Goal: Task Accomplishment & Management: Manage account settings

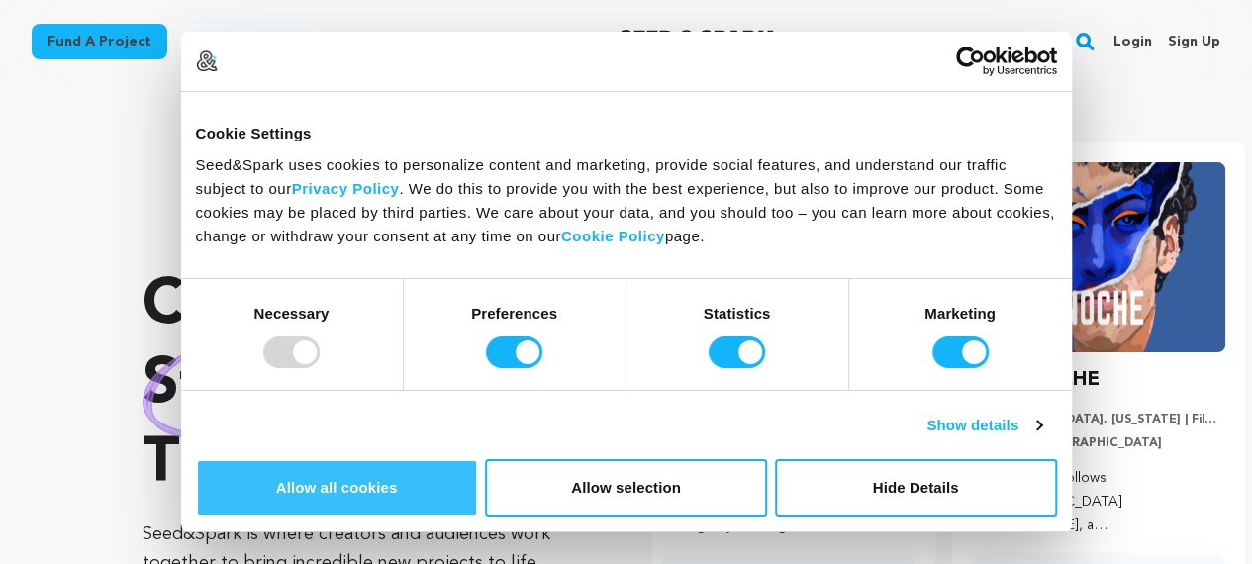
scroll to position [0, 326]
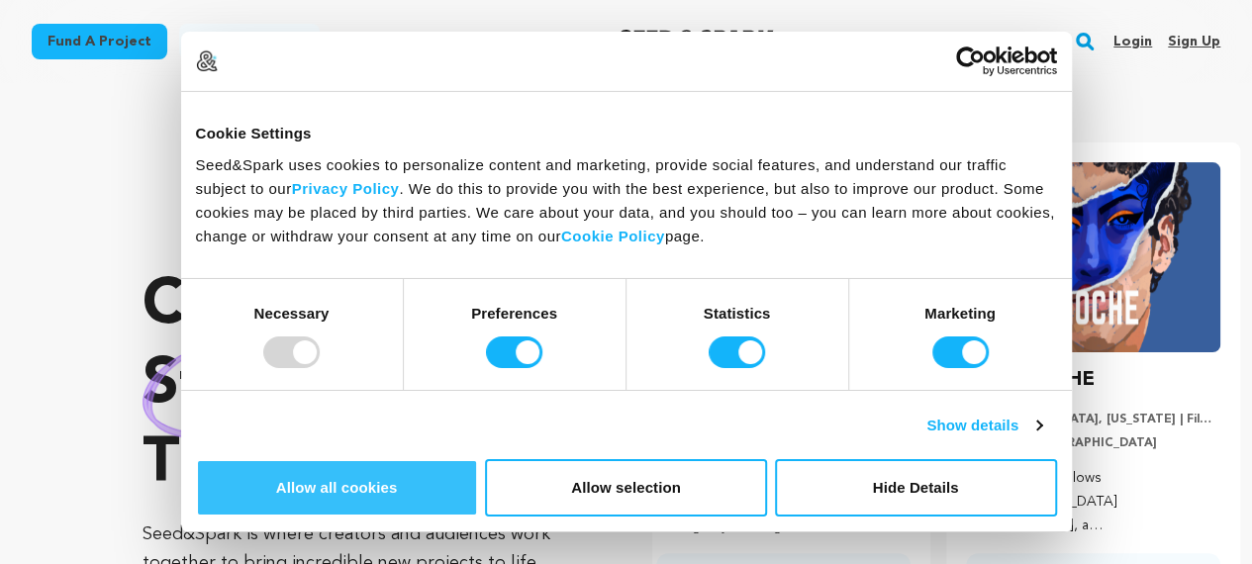
click at [478, 459] on button "Allow all cookies" at bounding box center [337, 487] width 282 height 57
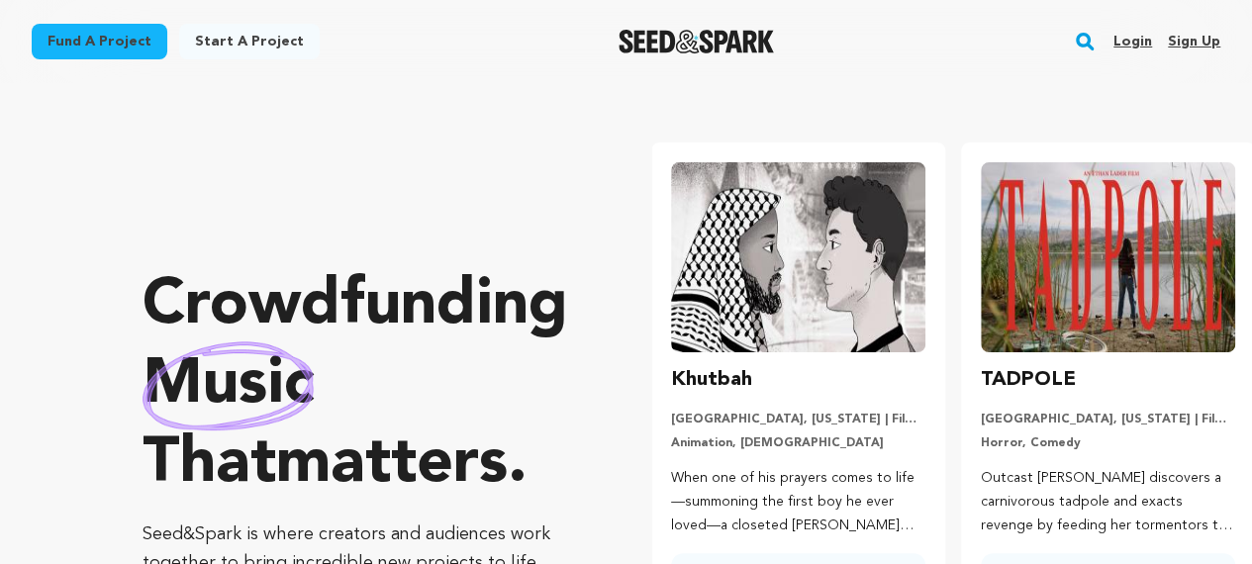
scroll to position [0, 0]
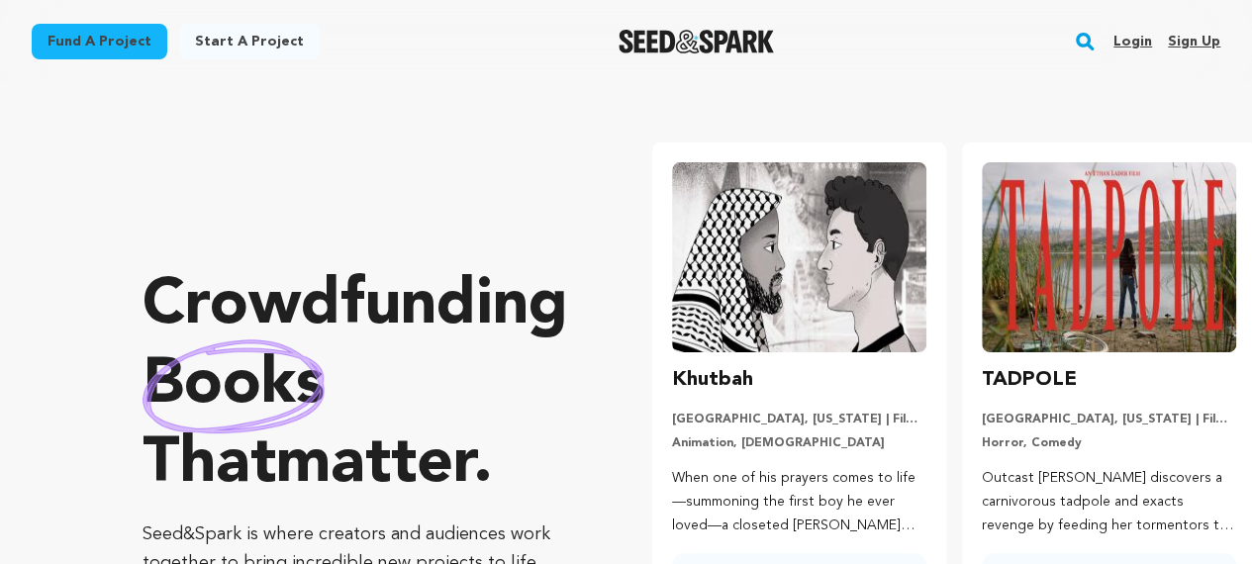
click at [1198, 41] on link "Sign up" at bounding box center [1194, 42] width 52 height 32
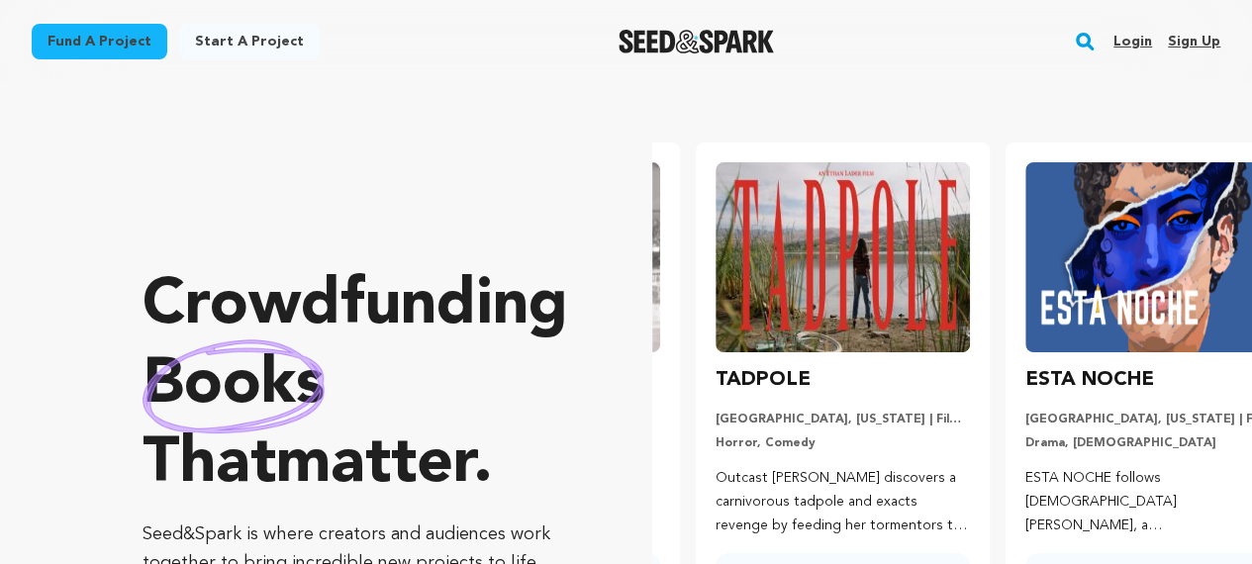
scroll to position [0, 323]
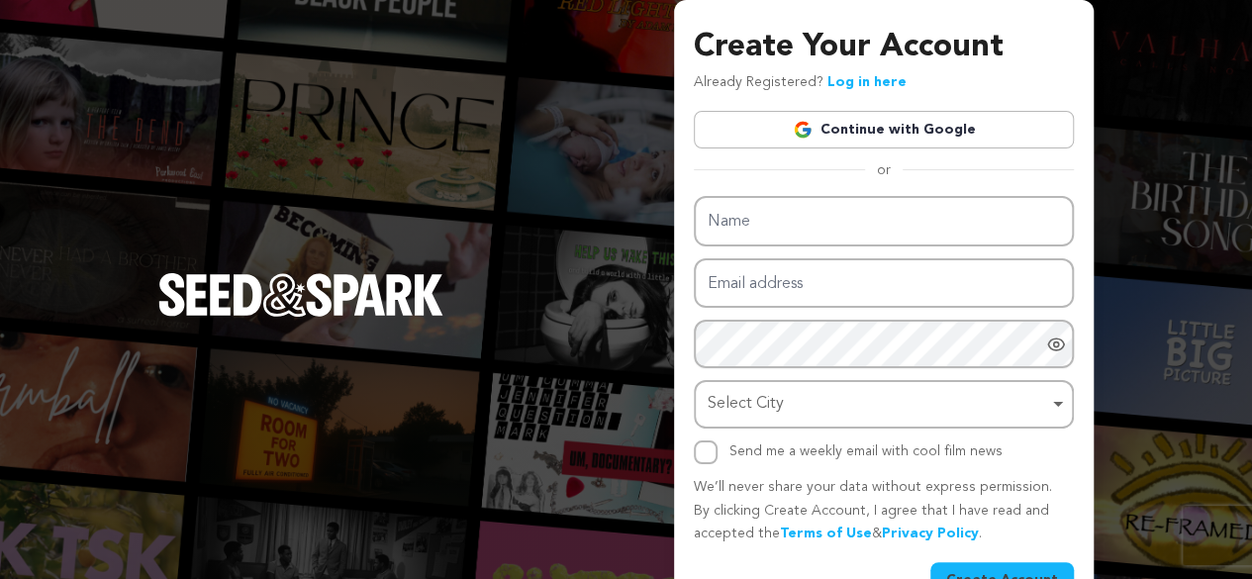
scroll to position [51, 0]
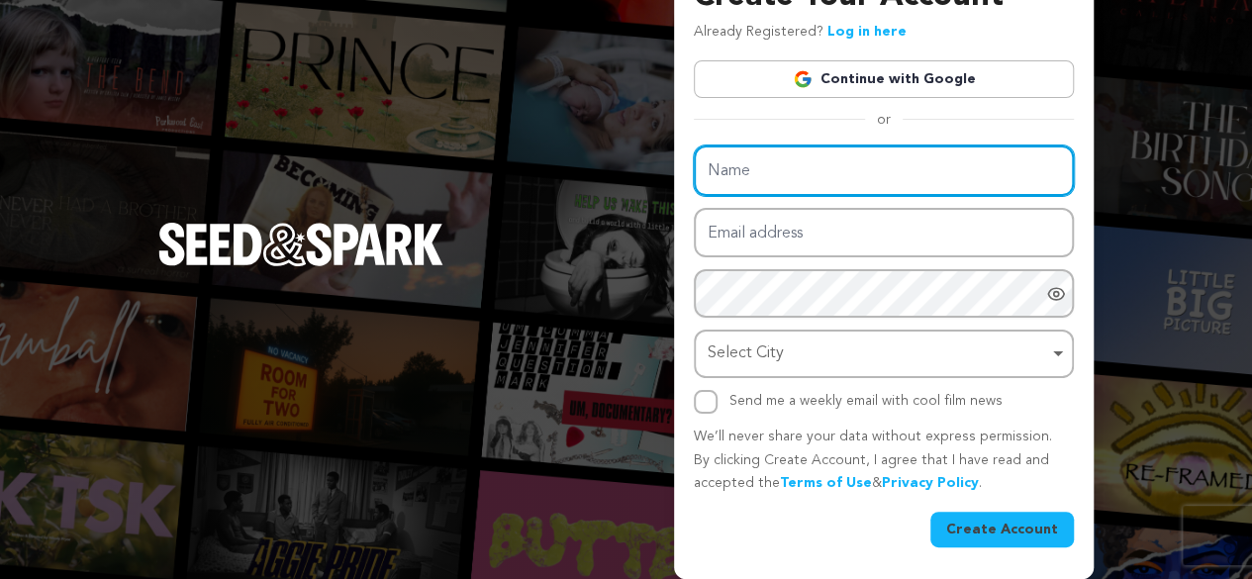
click at [773, 170] on input "Name" at bounding box center [884, 171] width 380 height 50
type input "Global Bank Service"
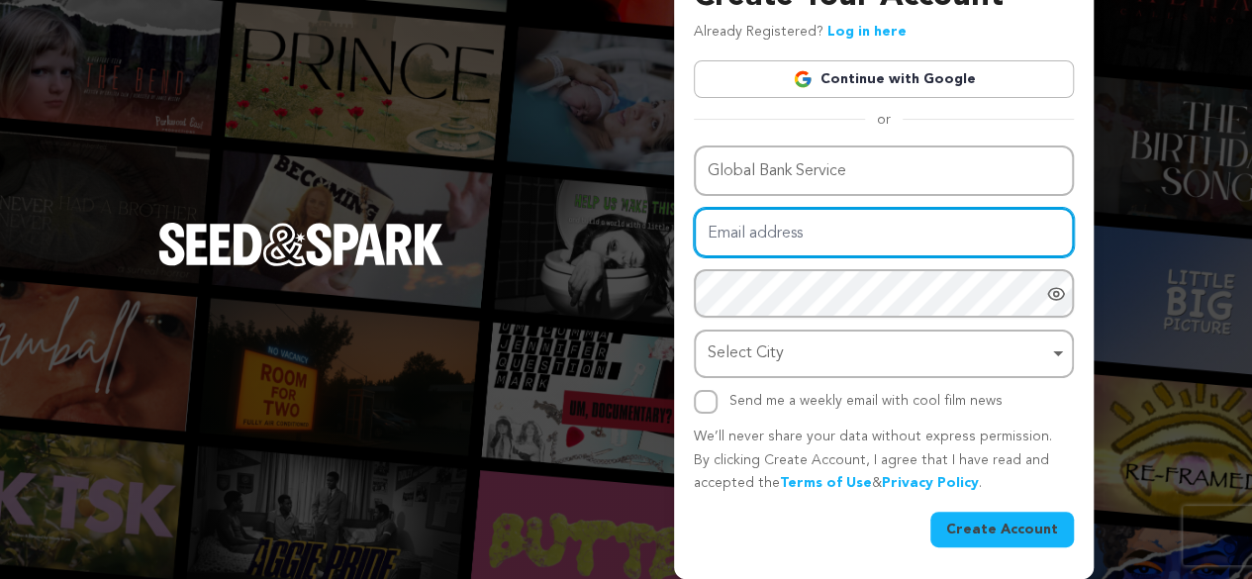
click at [807, 225] on input "Email address" at bounding box center [884, 233] width 380 height 50
type input "[EMAIL_ADDRESS][DOMAIN_NAME]"
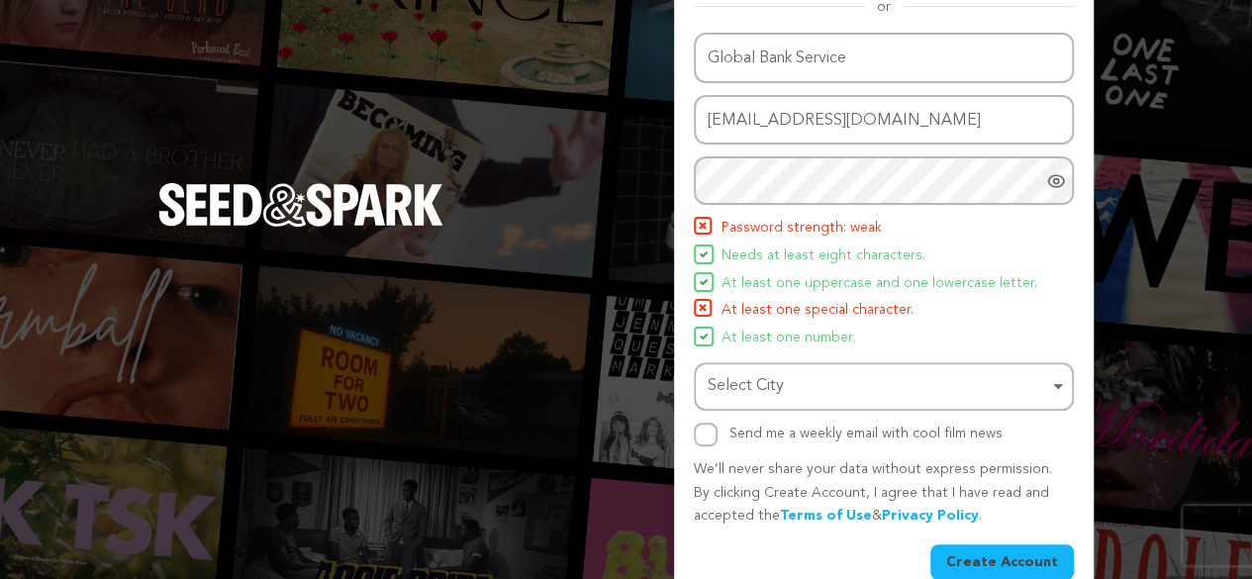
scroll to position [196, 0]
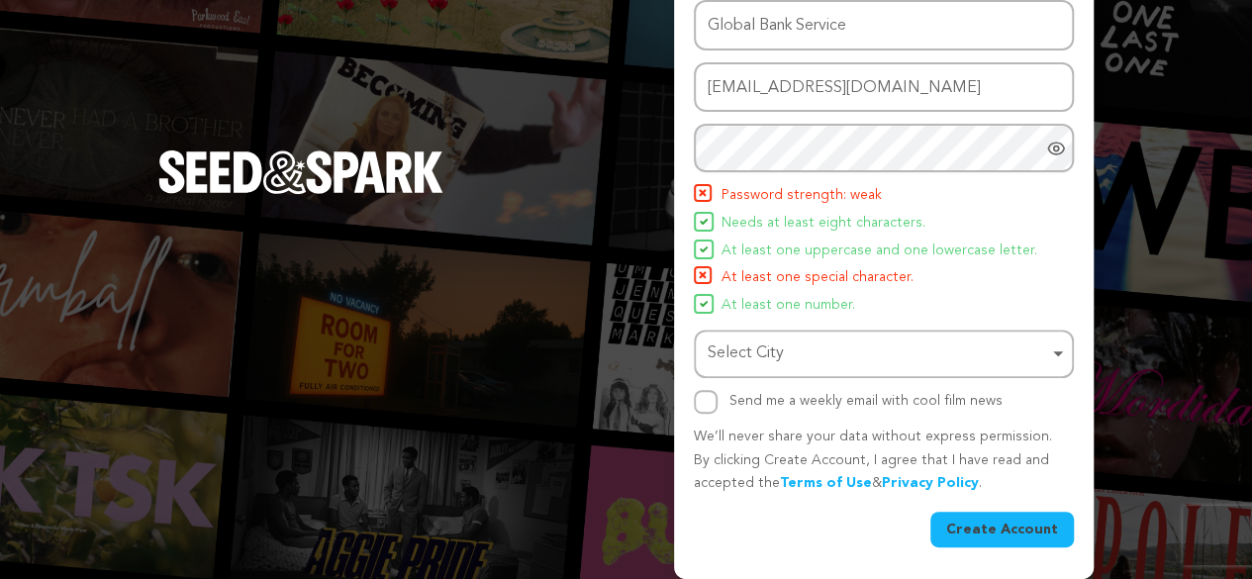
click at [768, 349] on div "Select City Remove item" at bounding box center [878, 354] width 341 height 29
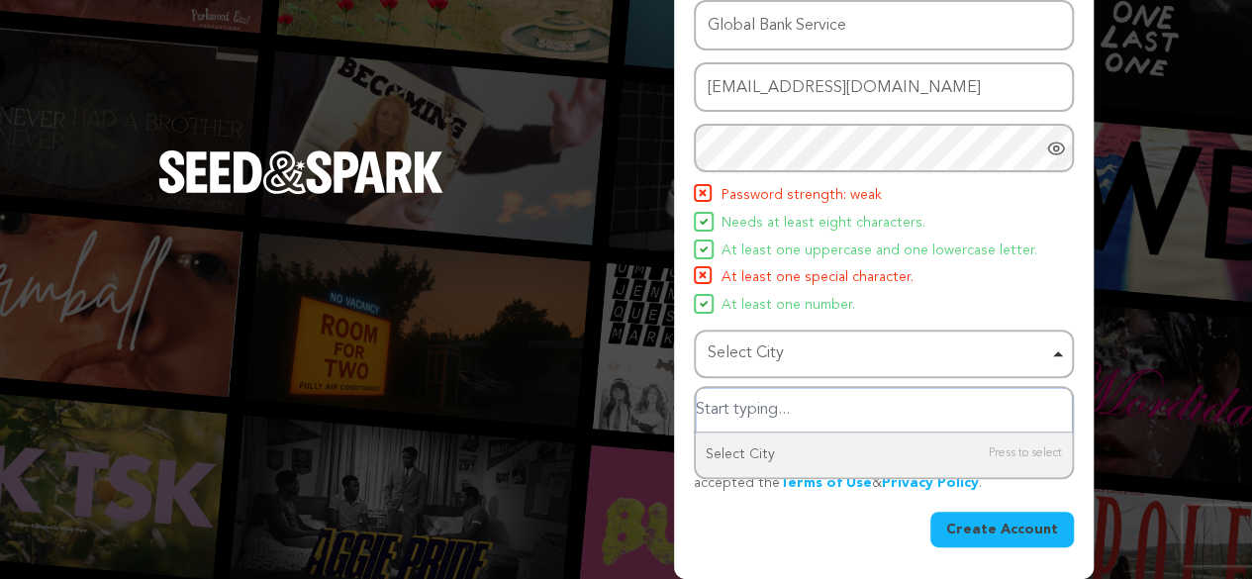
paste input "united states"
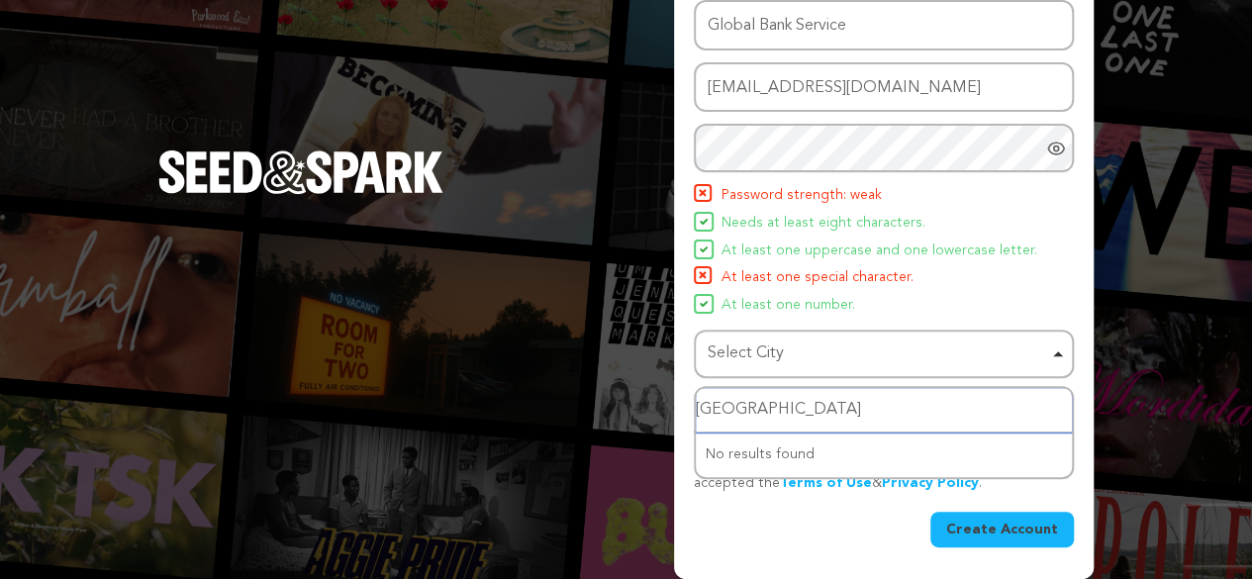
type input "united states"
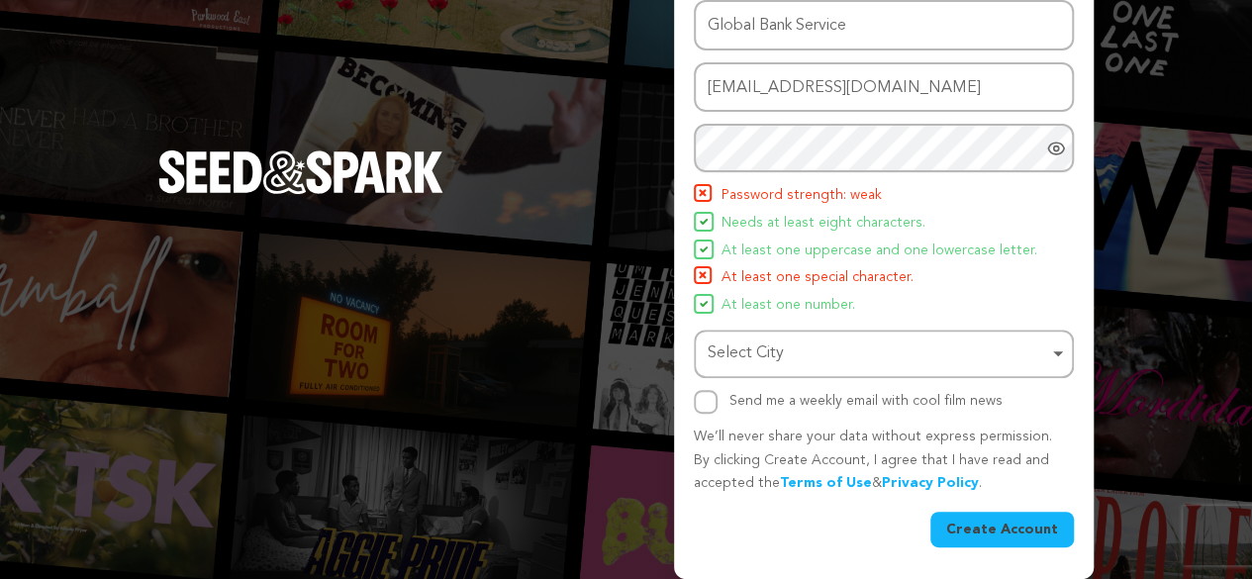
click at [669, 309] on div "Create Your Account Already Registered? Log in here Continue with Google or eyJ…" at bounding box center [626, 191] width 1252 height 775
click at [712, 407] on input "Send me a weekly email with cool film news" at bounding box center [706, 402] width 24 height 24
checkbox input "true"
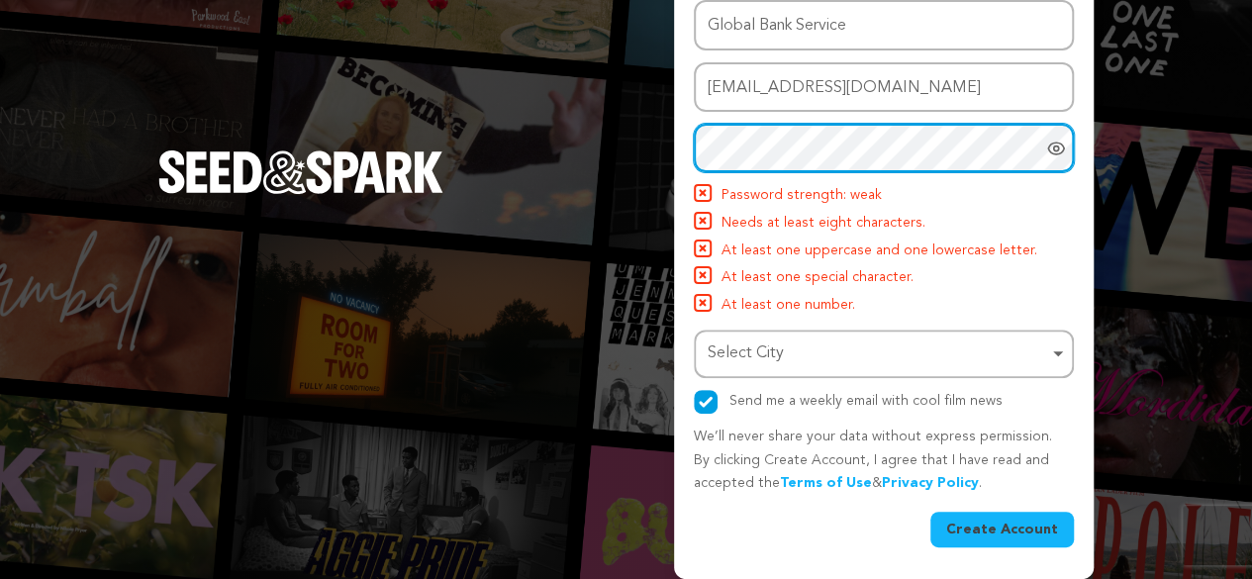
click at [852, 353] on div "Select City Remove item" at bounding box center [878, 354] width 341 height 29
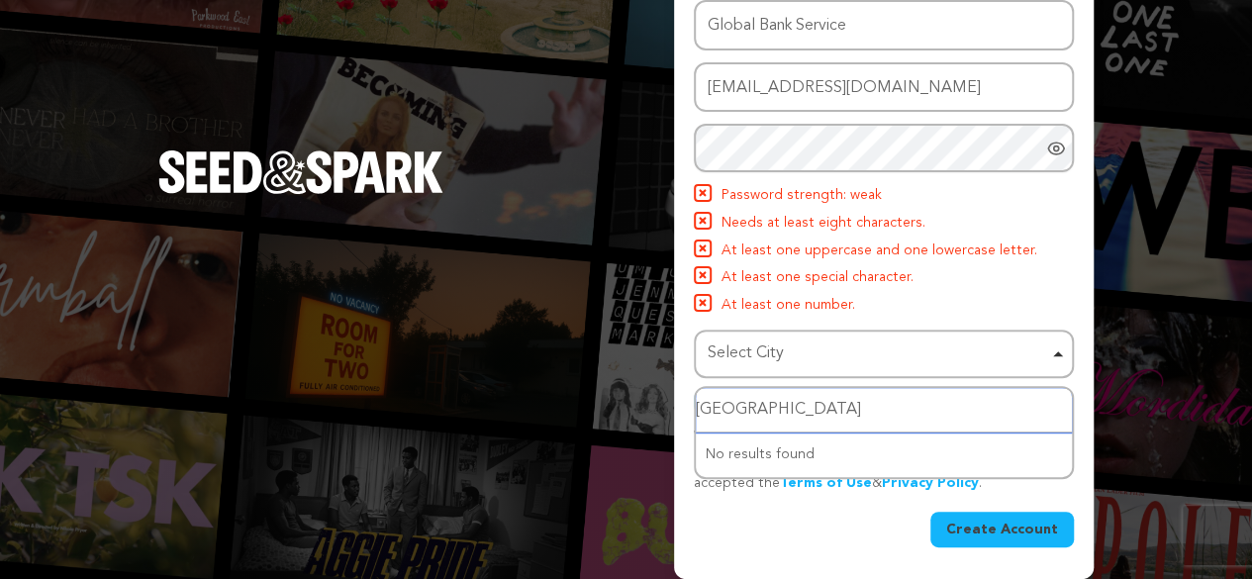
click at [833, 411] on input "united states" at bounding box center [884, 410] width 376 height 45
click at [1057, 344] on div "Select City Remove item" at bounding box center [884, 354] width 360 height 37
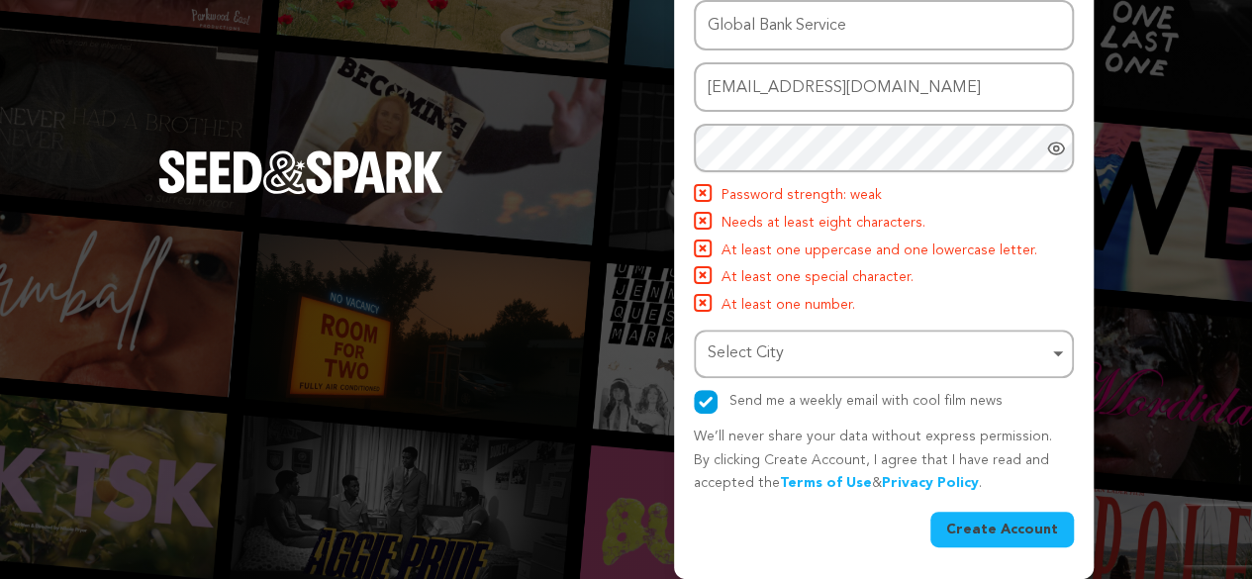
click at [877, 361] on div "Select City Remove item" at bounding box center [878, 354] width 341 height 29
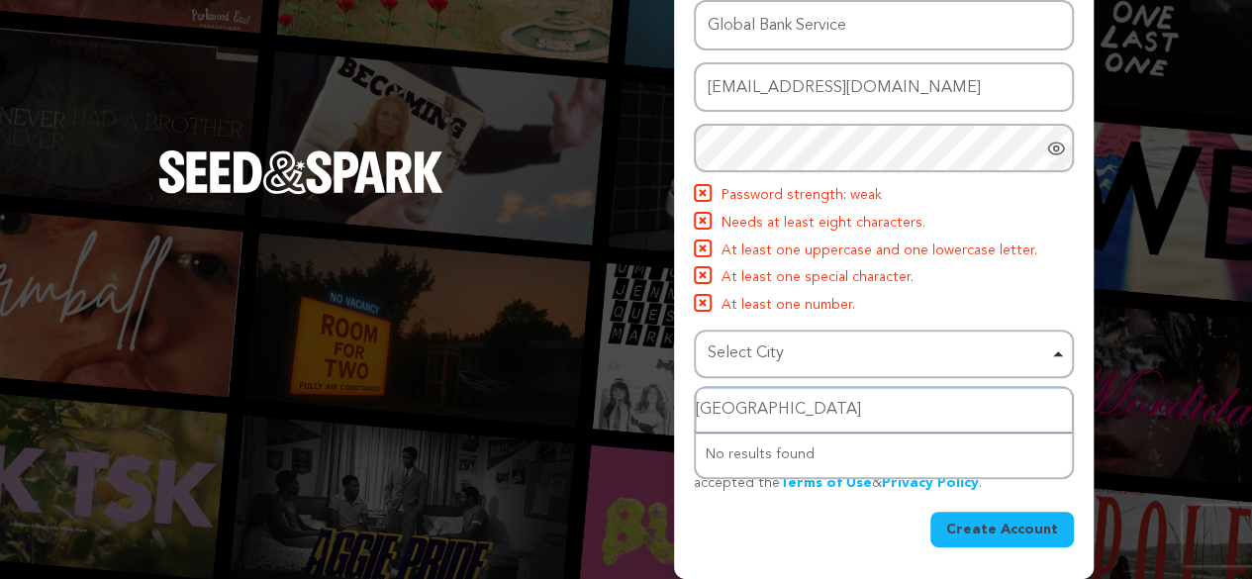
click at [781, 428] on input "united states" at bounding box center [884, 410] width 376 height 45
click at [808, 407] on input "united states" at bounding box center [884, 410] width 376 height 45
type input "u"
type input "New"
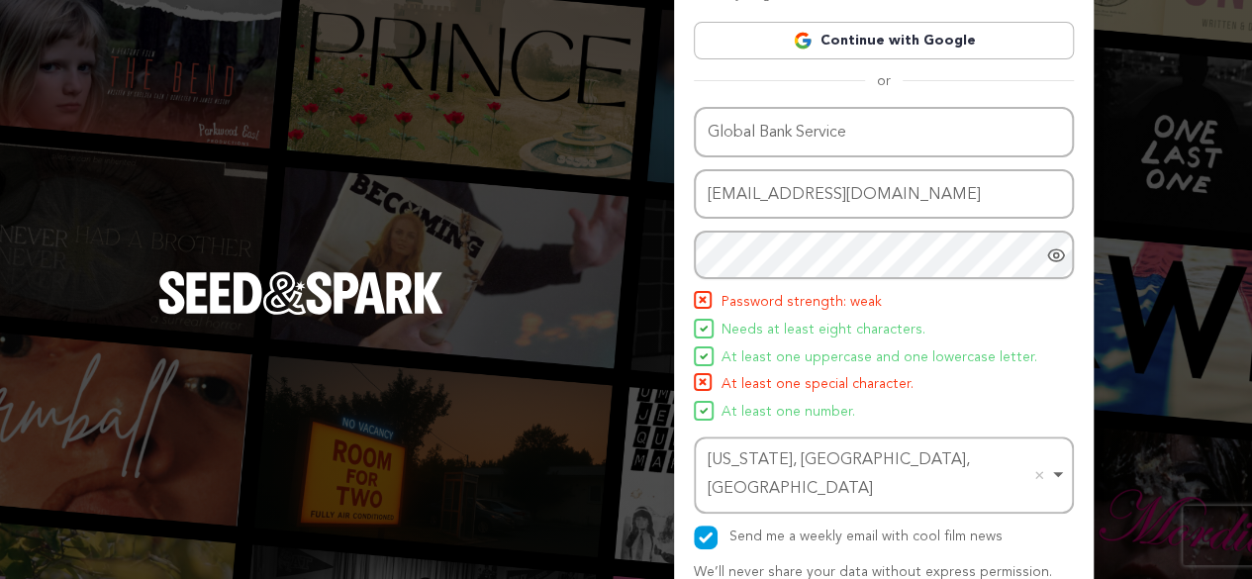
scroll to position [0, 0]
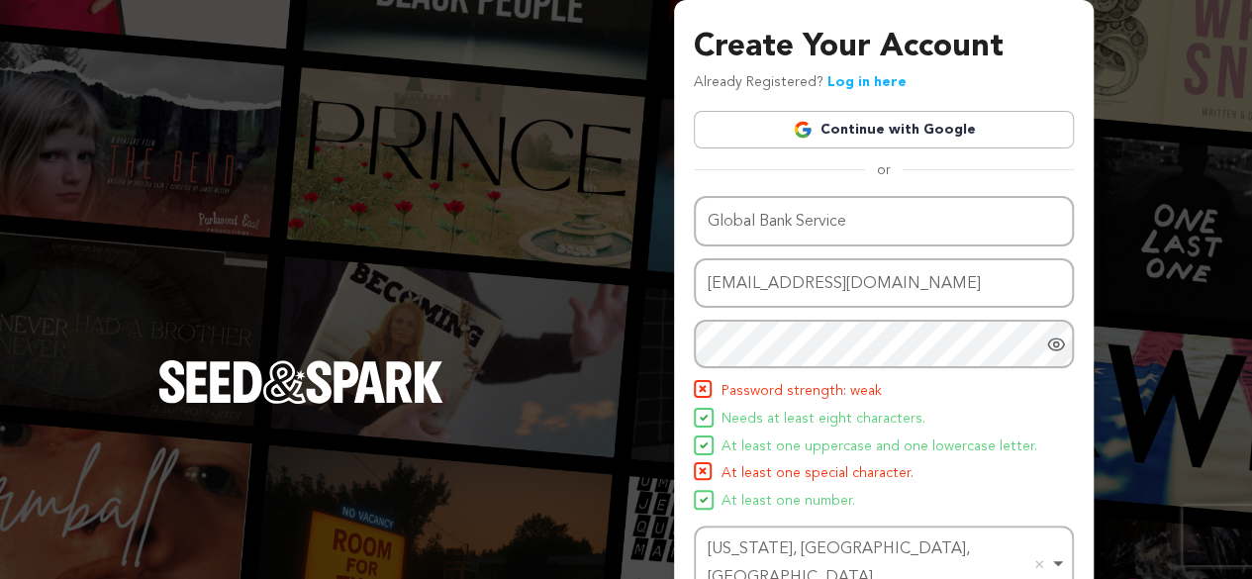
click at [813, 128] on img at bounding box center [803, 130] width 20 height 20
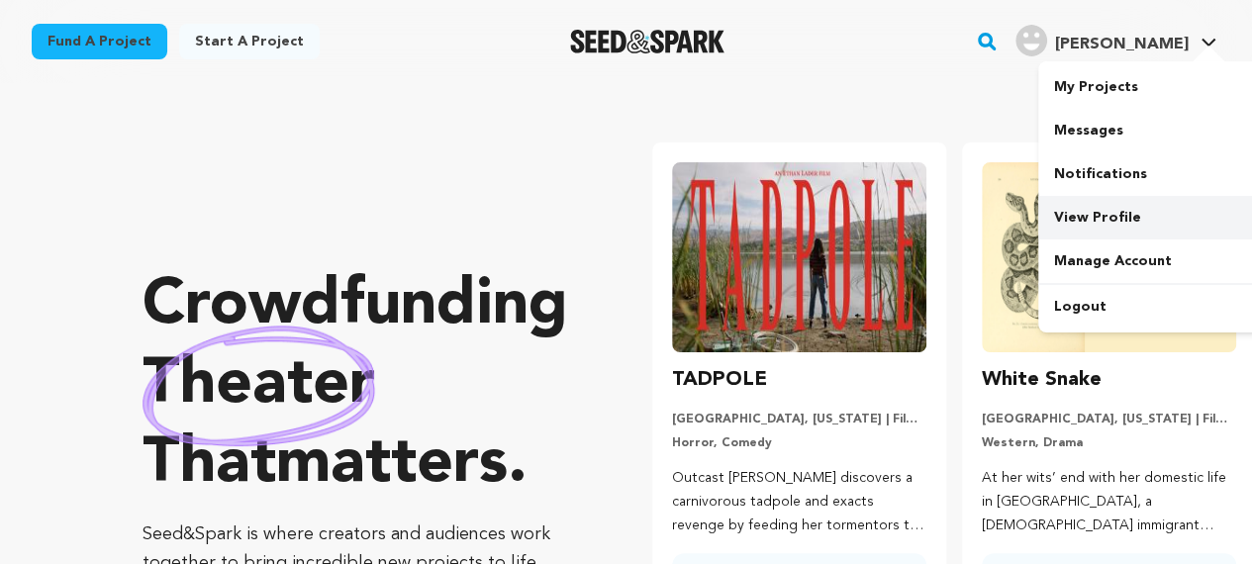
click at [1103, 219] on link "View Profile" at bounding box center [1150, 218] width 222 height 44
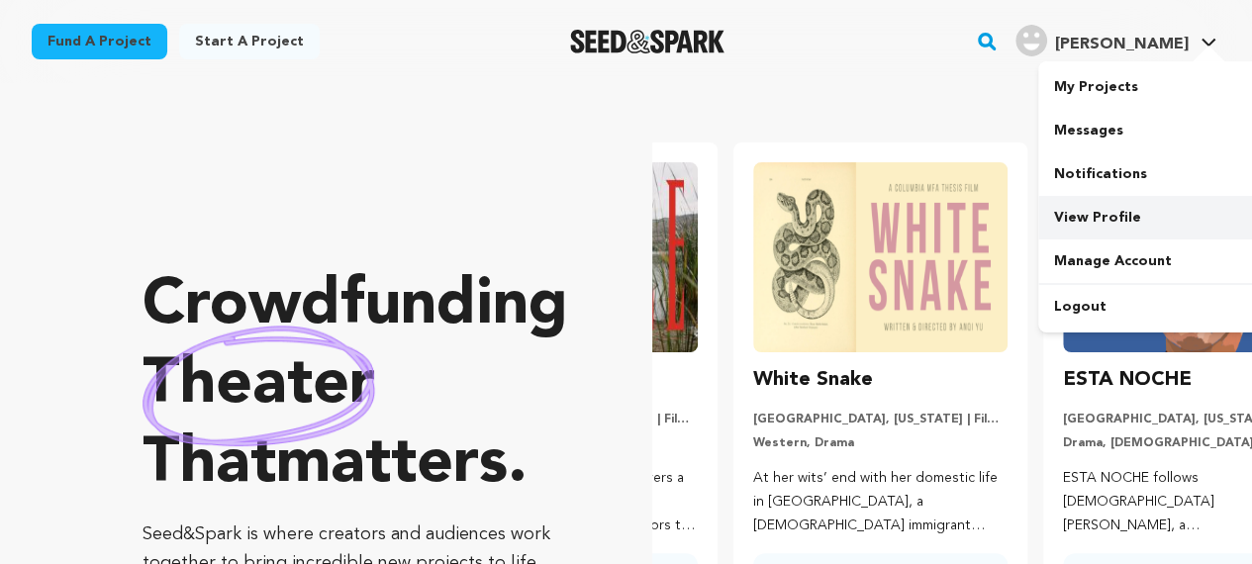
scroll to position [0, 325]
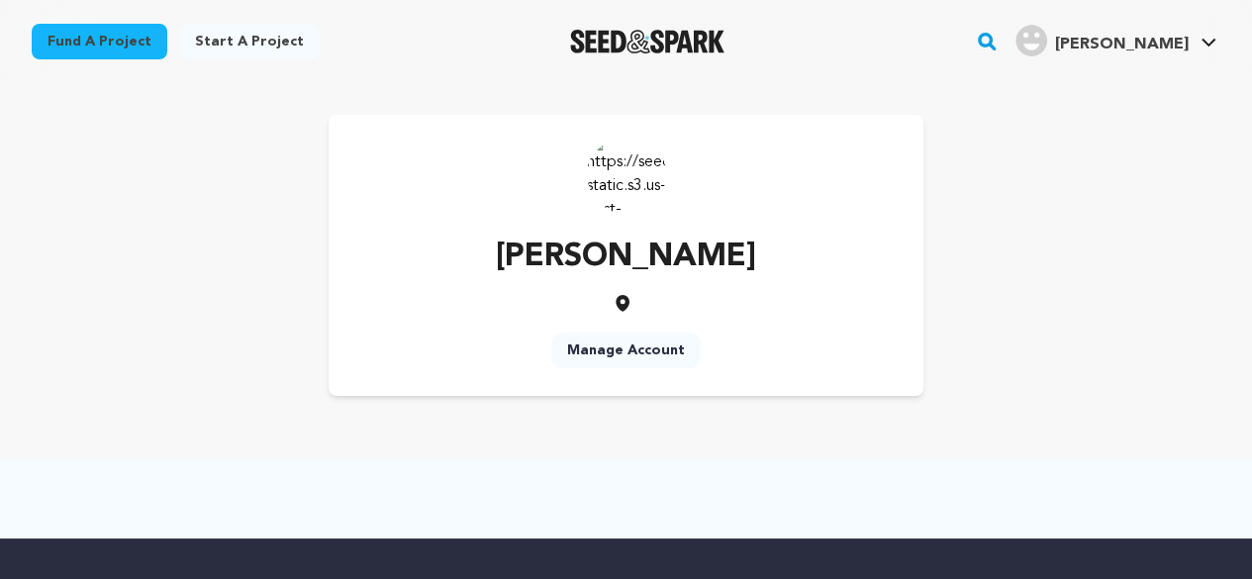
click at [625, 164] on img at bounding box center [626, 174] width 79 height 79
click at [608, 142] on img at bounding box center [626, 174] width 79 height 79
click at [609, 180] on img at bounding box center [626, 174] width 79 height 79
click at [626, 348] on link "Manage Account" at bounding box center [625, 351] width 149 height 36
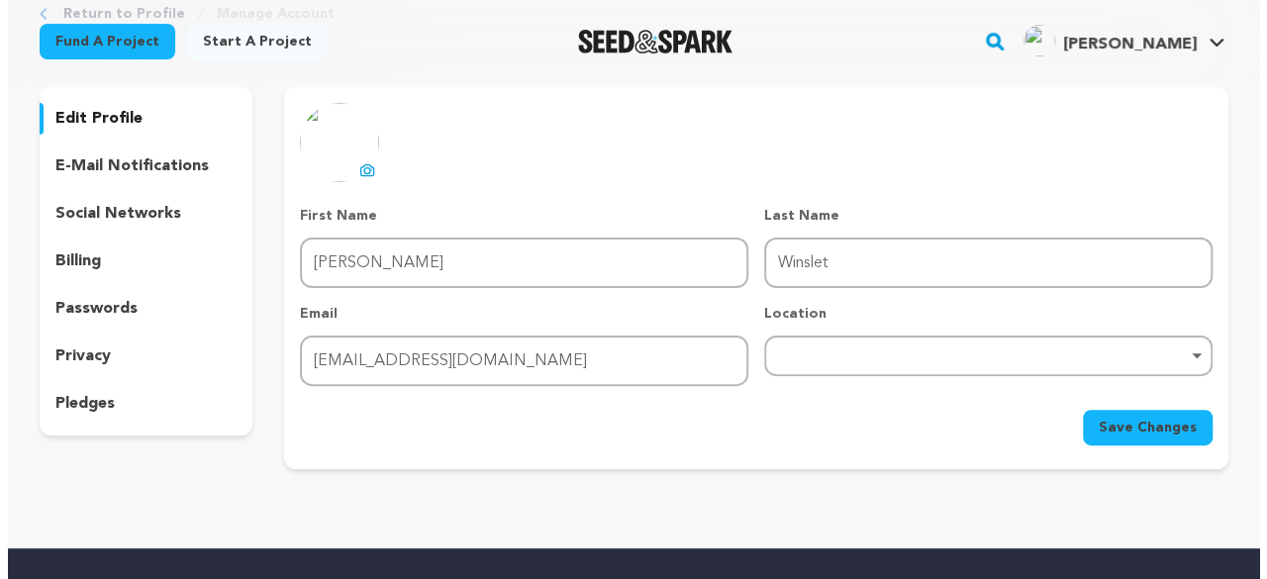
scroll to position [198, 0]
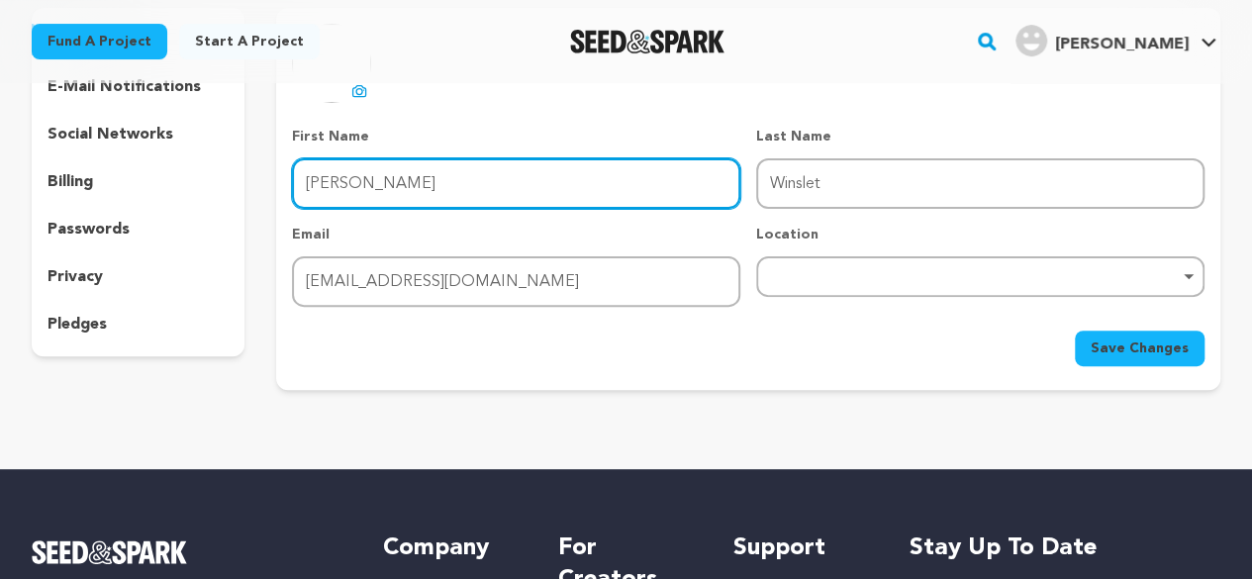
click at [390, 190] on input "[PERSON_NAME]" at bounding box center [516, 183] width 448 height 50
paste input "Global Bank Service"
drag, startPoint x: 393, startPoint y: 182, endPoint x: 567, endPoint y: 171, distance: 174.6
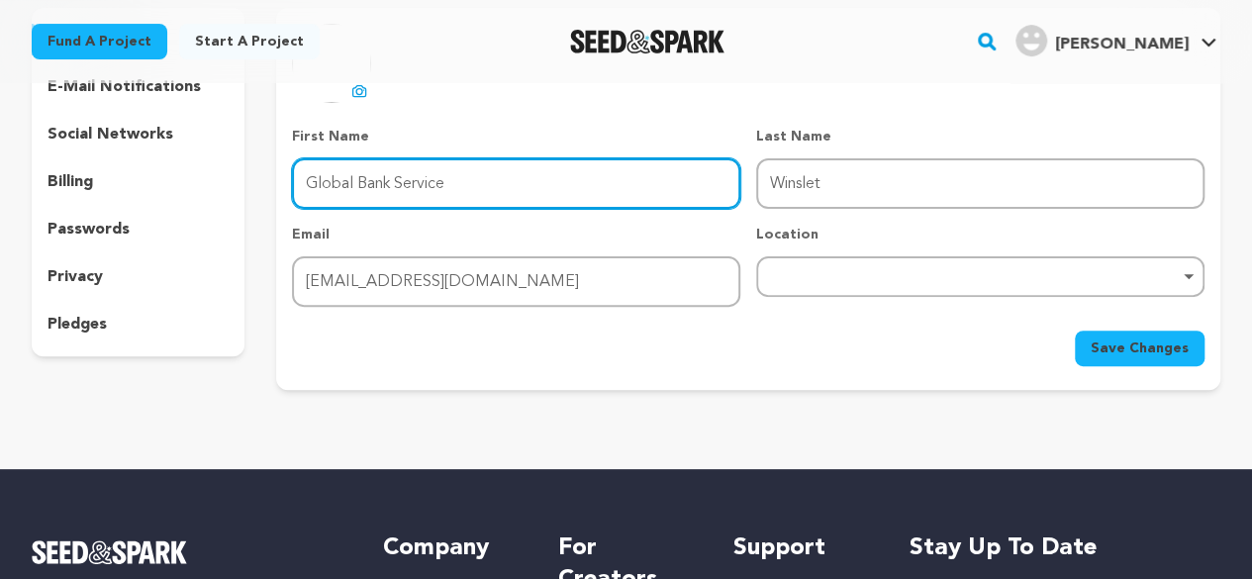
click at [567, 171] on input "Global Bank Service" at bounding box center [516, 183] width 448 height 50
type input "Global Bank"
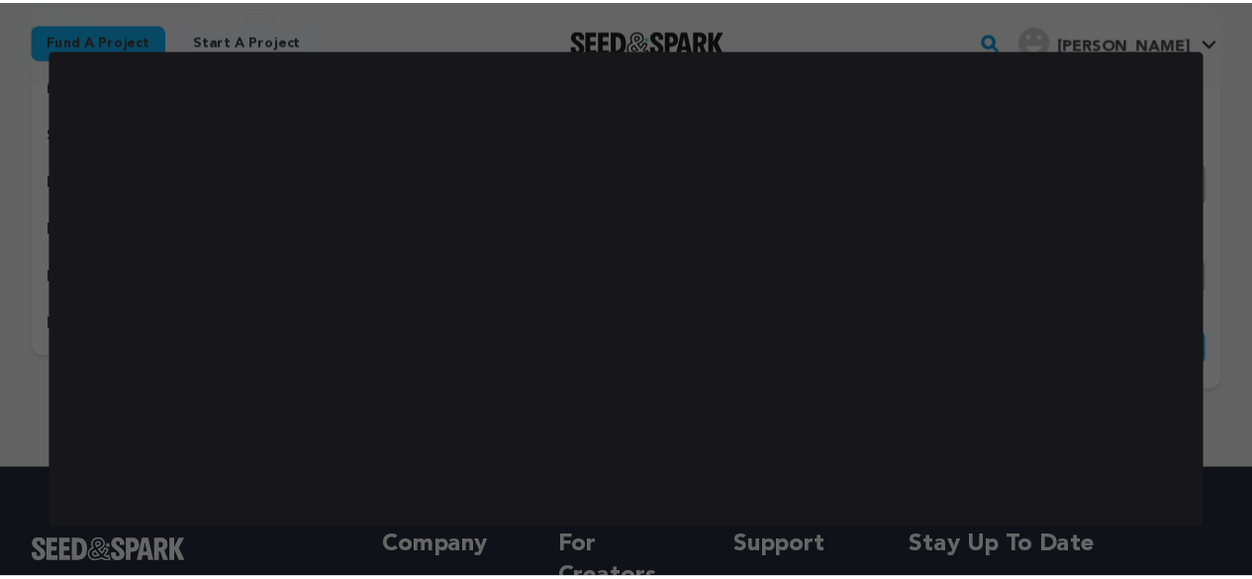
scroll to position [0, 0]
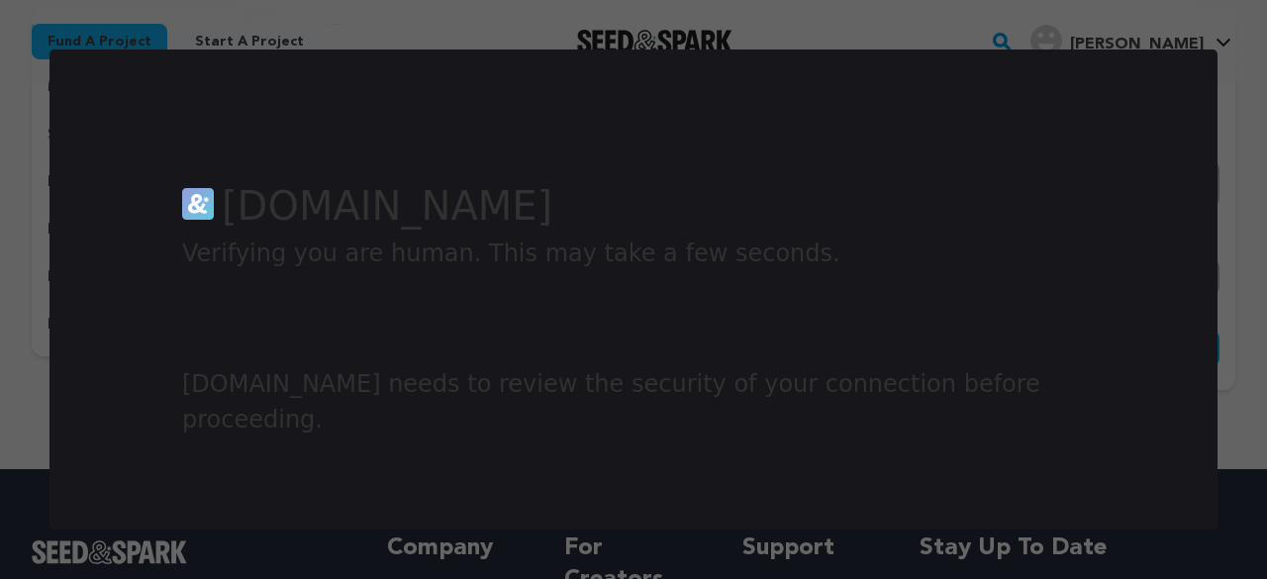
click at [1237, 127] on div at bounding box center [633, 289] width 1267 height 579
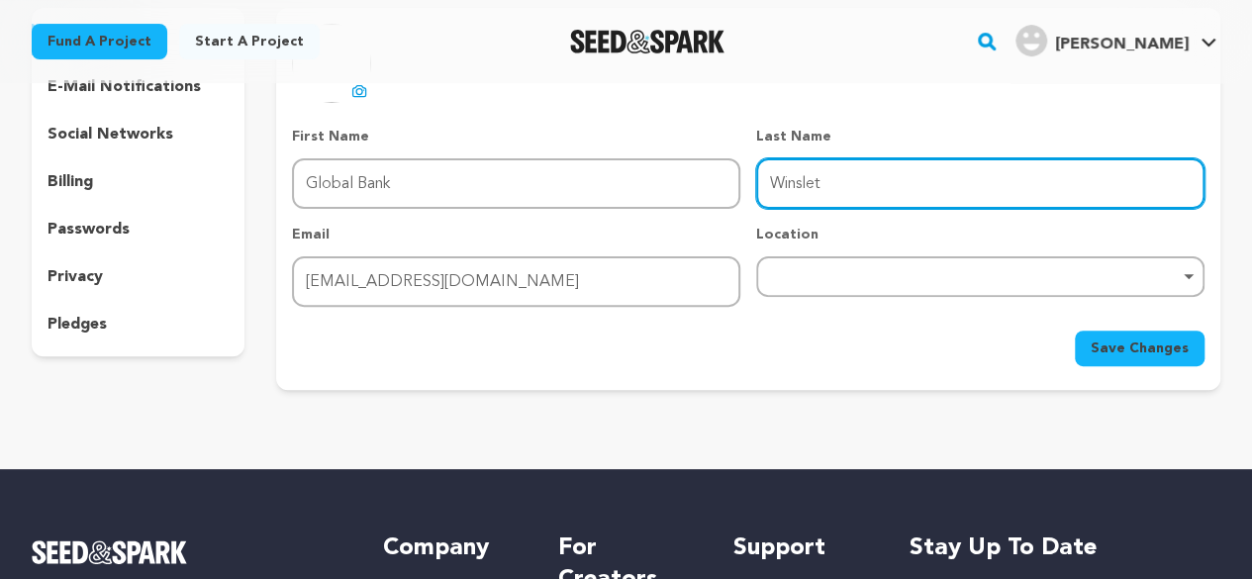
click at [832, 172] on input "Winslet" at bounding box center [980, 183] width 448 height 50
drag, startPoint x: 862, startPoint y: 179, endPoint x: 762, endPoint y: 187, distance: 100.3
click at [762, 187] on input "Winslet" at bounding box center [980, 183] width 448 height 50
paste input "Global Bank Service"
drag, startPoint x: 863, startPoint y: 183, endPoint x: 665, endPoint y: 183, distance: 198.0
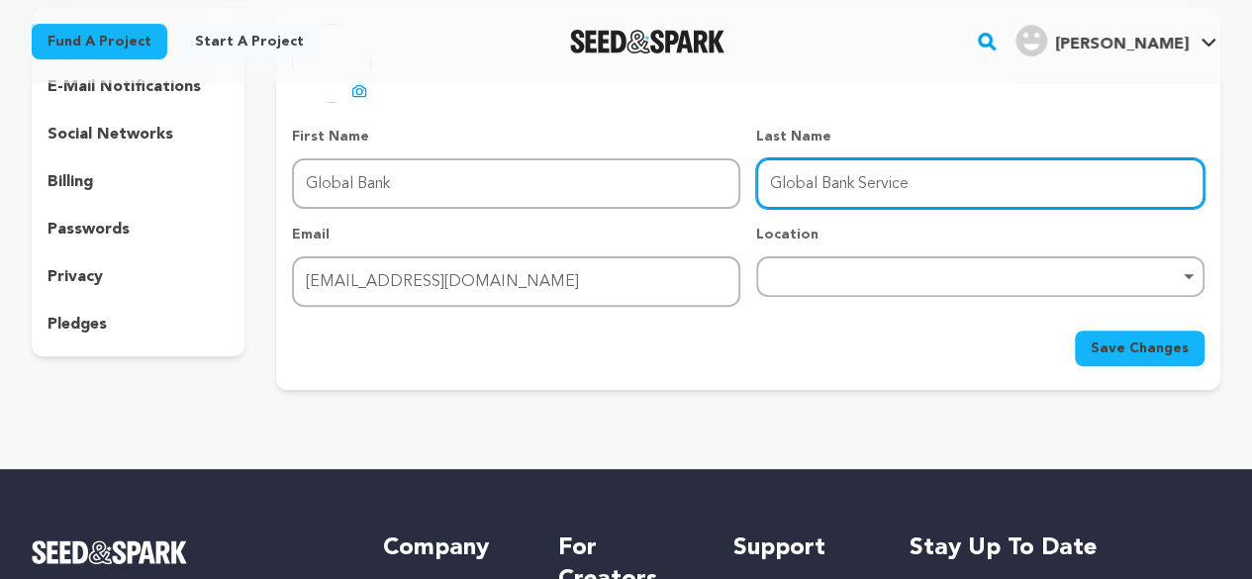
click at [665, 183] on div "First Name First Name Global Bank Last Name Last Name Global Bank Service Email…" at bounding box center [748, 217] width 913 height 180
click at [867, 284] on div "Remove item" at bounding box center [980, 276] width 448 height 41
type input "Service"
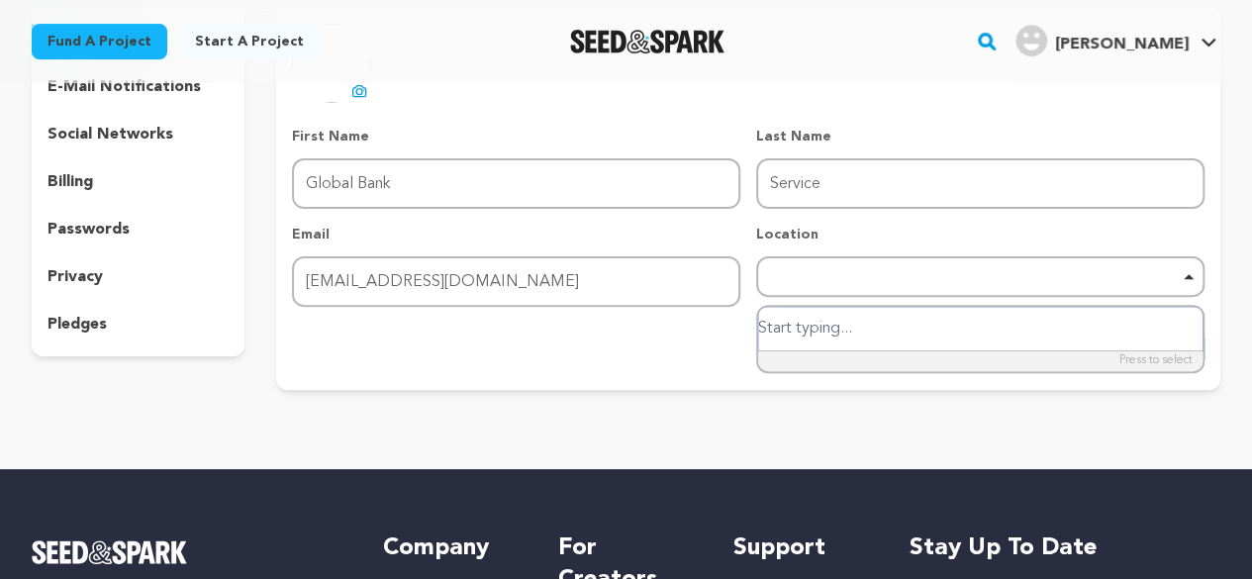
paste input "united states"
type input "united states"
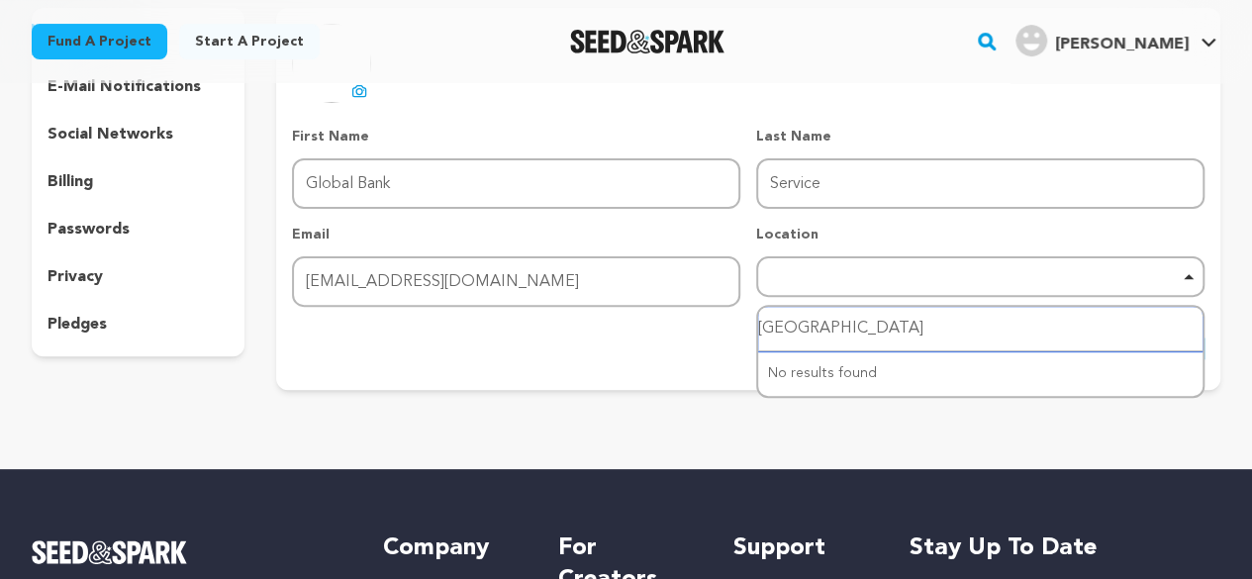
drag, startPoint x: 878, startPoint y: 332, endPoint x: 768, endPoint y: 332, distance: 109.9
click at [768, 332] on input "united states" at bounding box center [980, 329] width 445 height 45
click at [812, 332] on input "united states" at bounding box center [980, 329] width 445 height 45
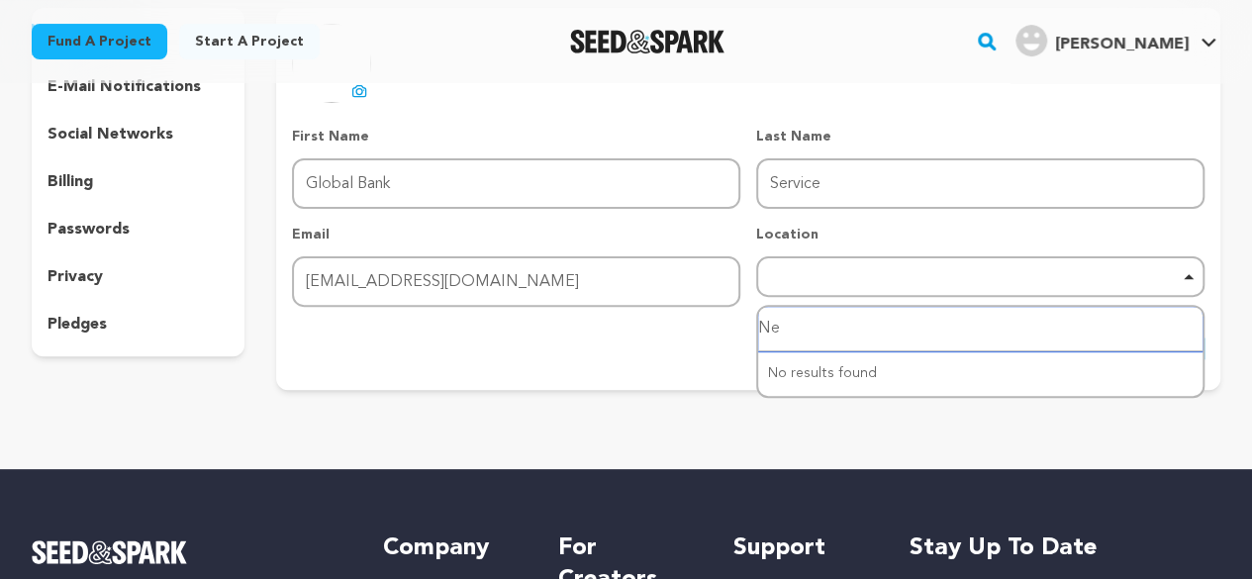
type input "New"
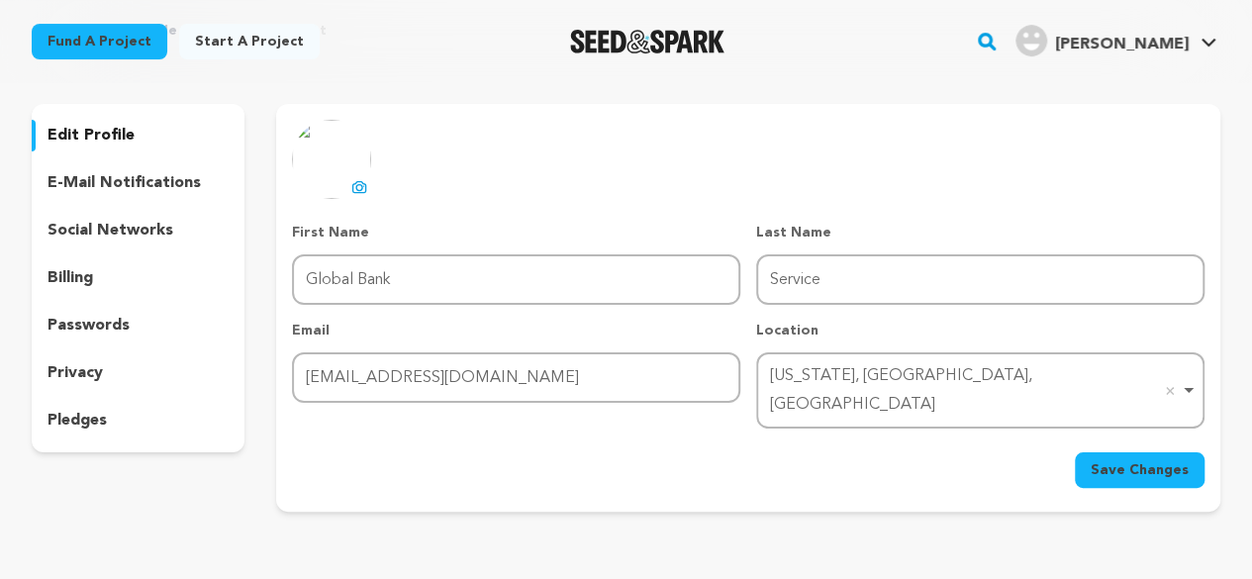
scroll to position [99, 0]
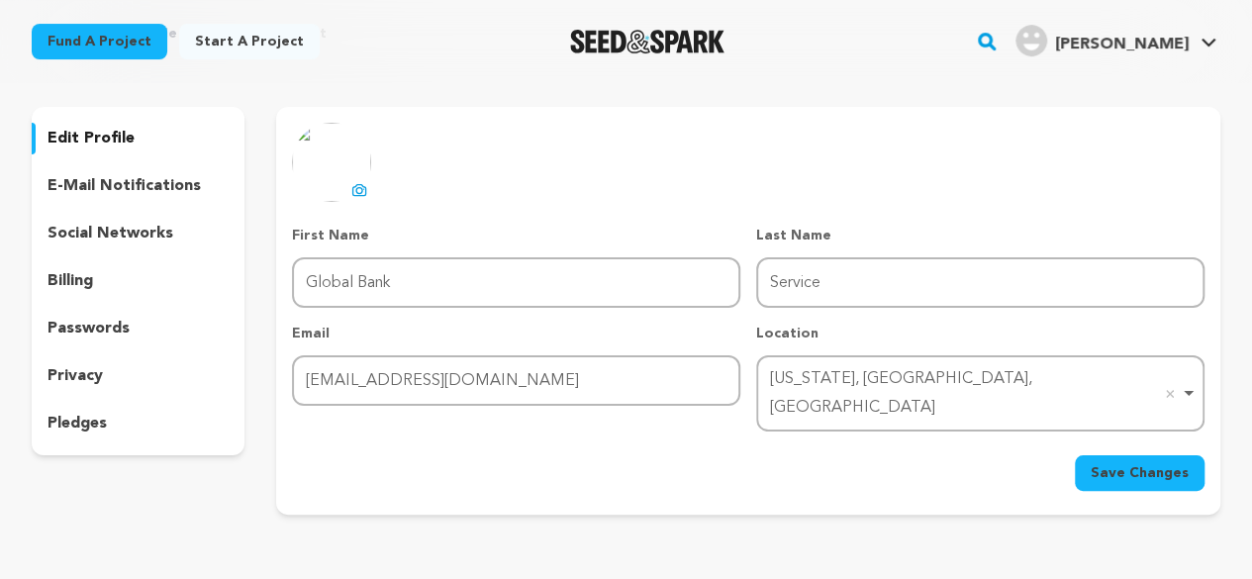
click at [1143, 463] on span "Save Changes" at bounding box center [1140, 473] width 98 height 20
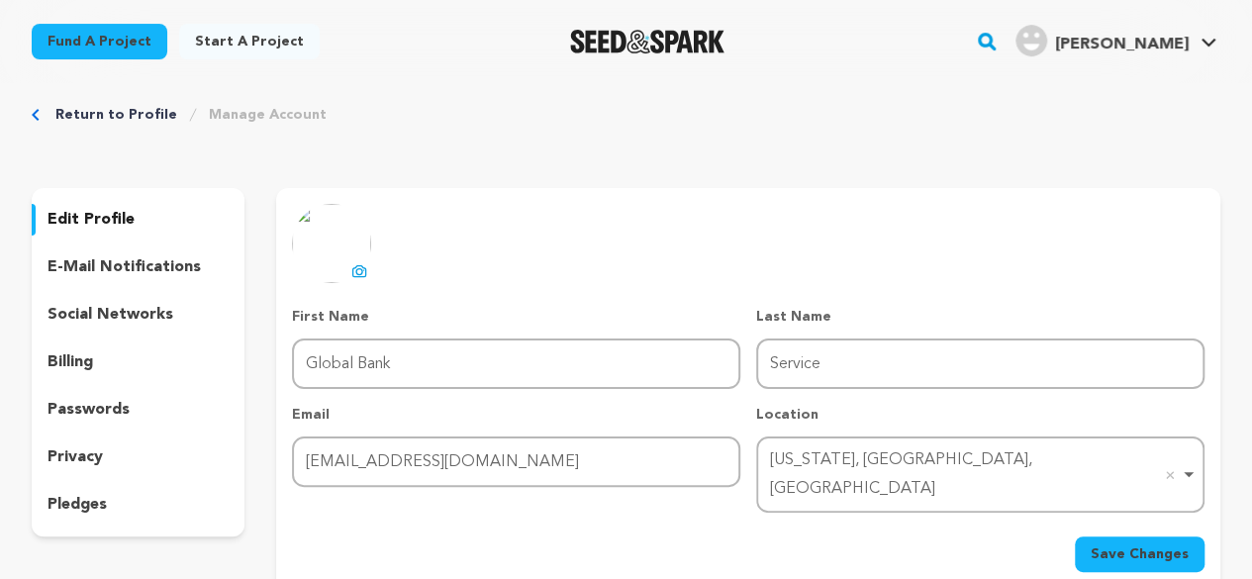
scroll to position [0, 0]
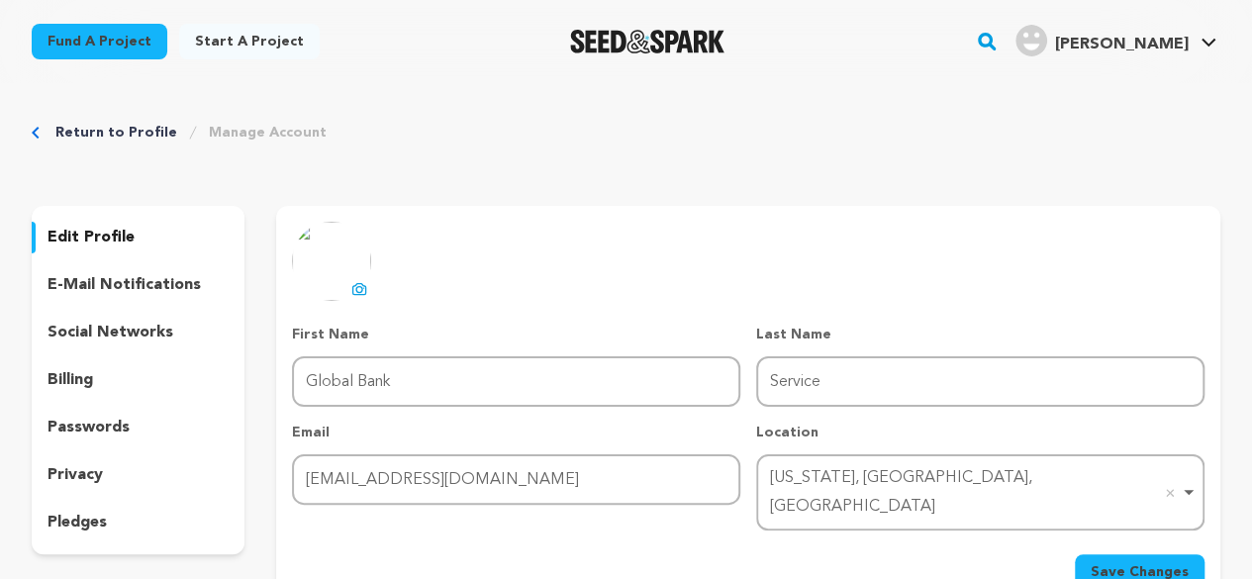
click at [77, 238] on p "edit profile" at bounding box center [91, 238] width 87 height 24
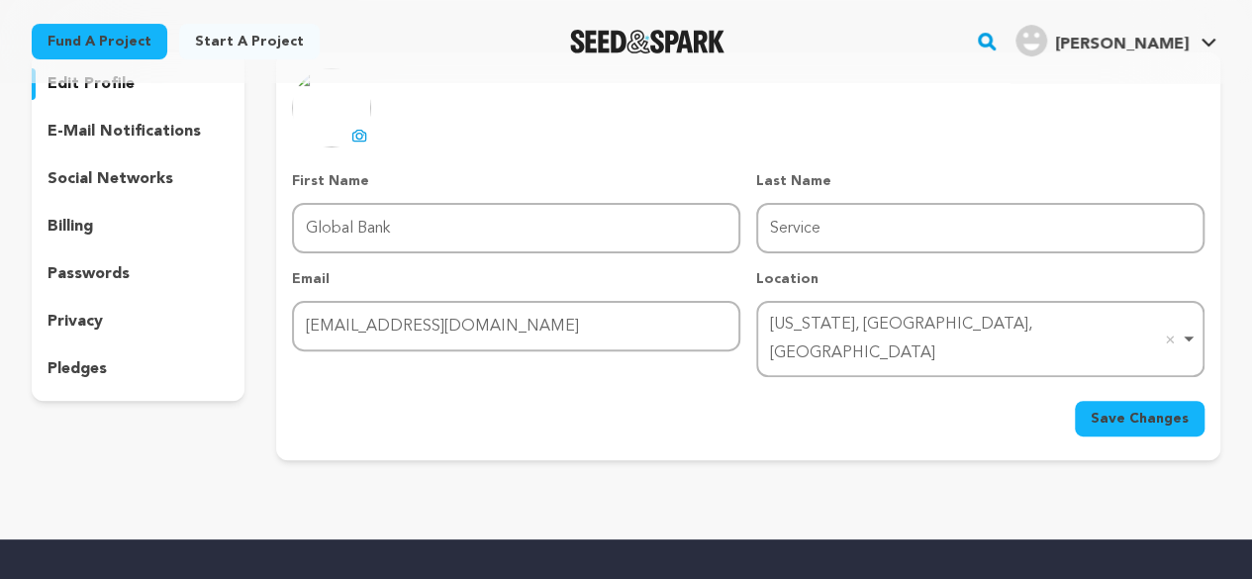
scroll to position [99, 0]
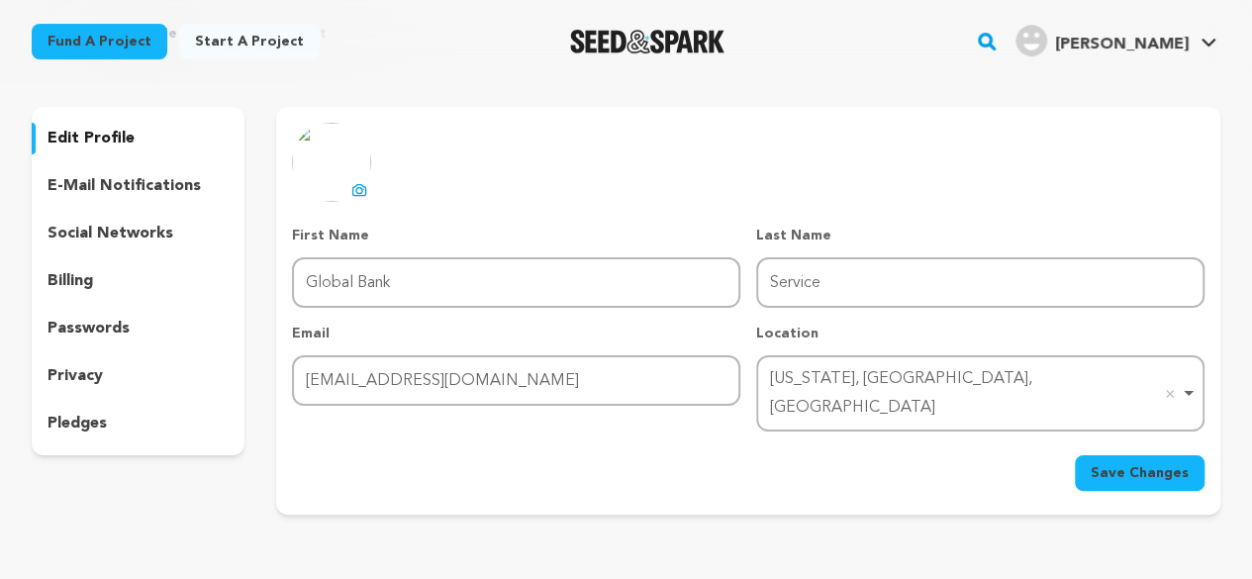
click at [1148, 463] on span "Save Changes" at bounding box center [1140, 473] width 98 height 20
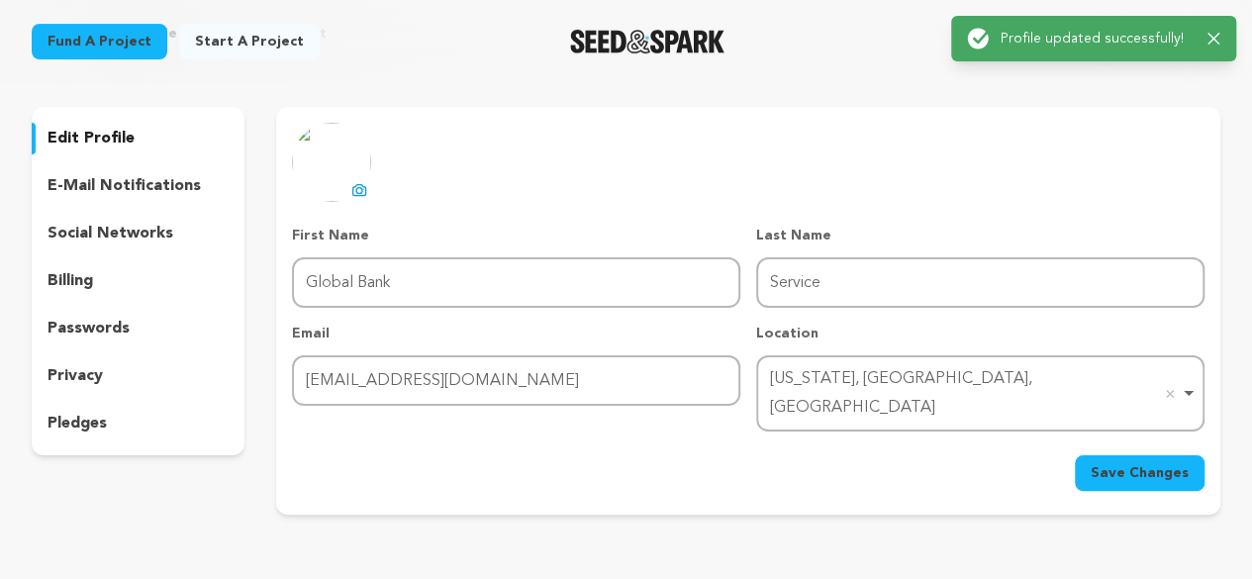
click at [81, 237] on p "social networks" at bounding box center [111, 234] width 126 height 24
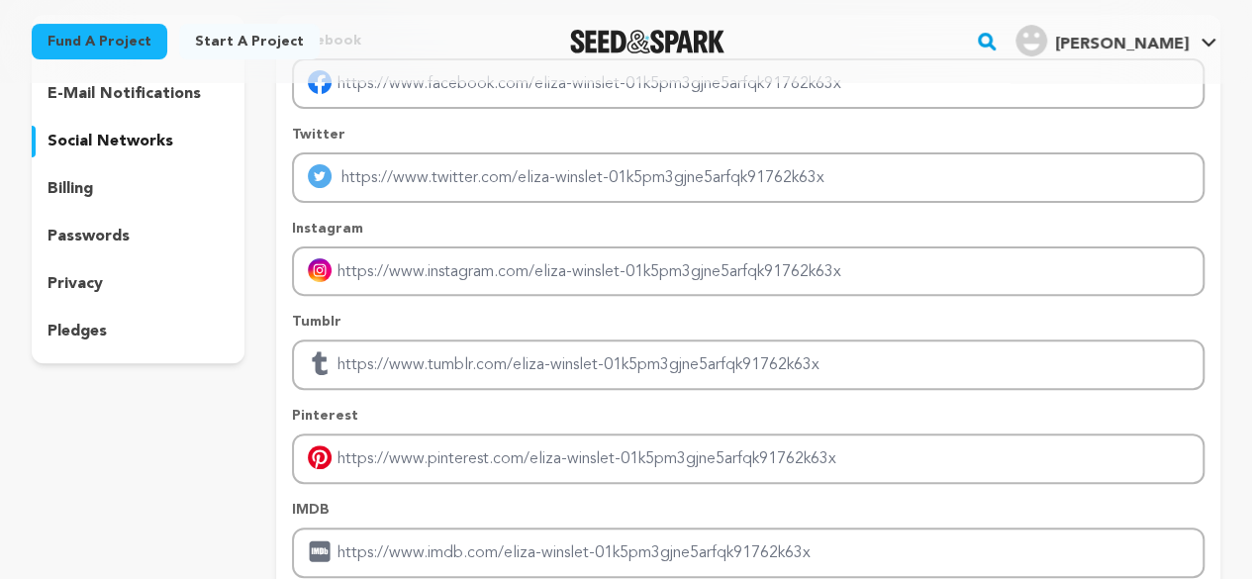
scroll to position [198, 0]
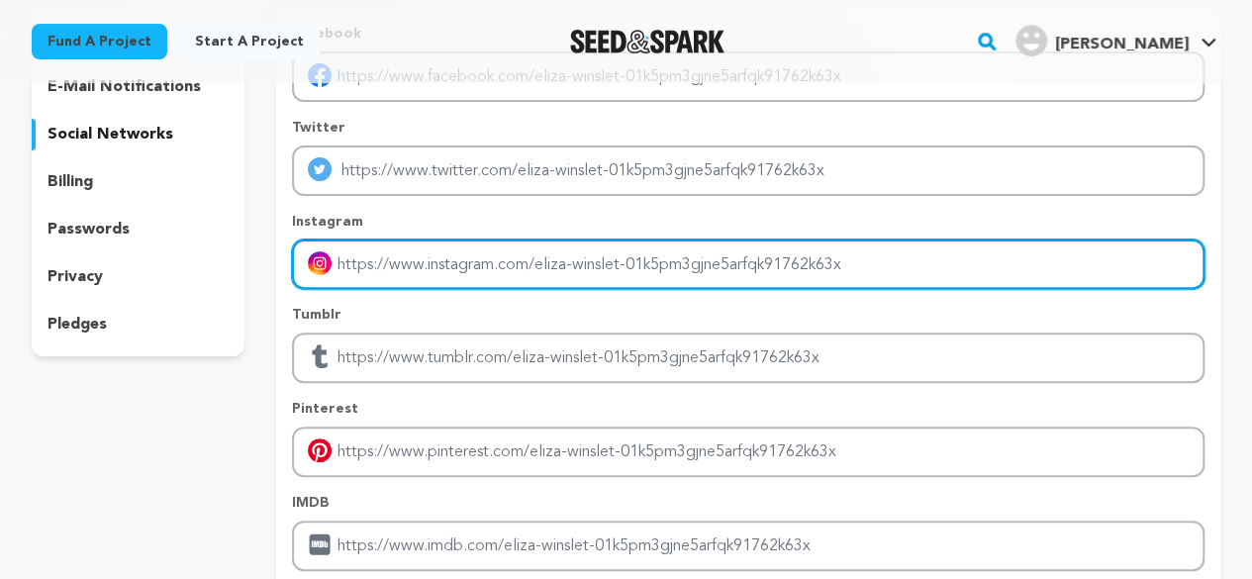
click at [416, 272] on input "Enter instagram handle link" at bounding box center [748, 265] width 913 height 50
paste input "https://globalbankservice.com/"
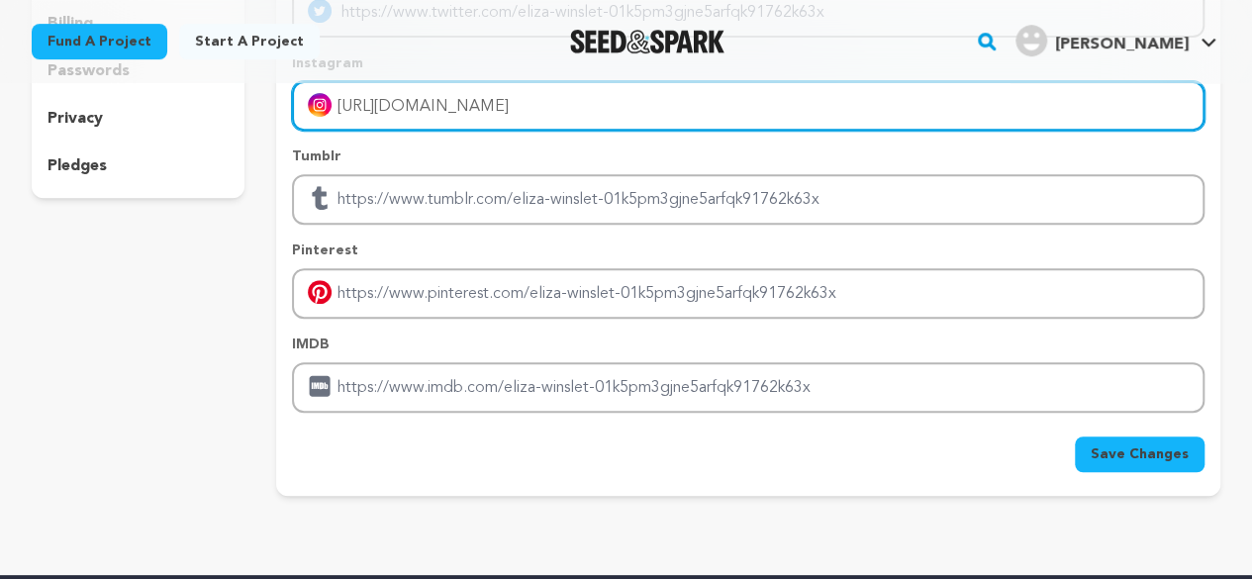
scroll to position [396, 0]
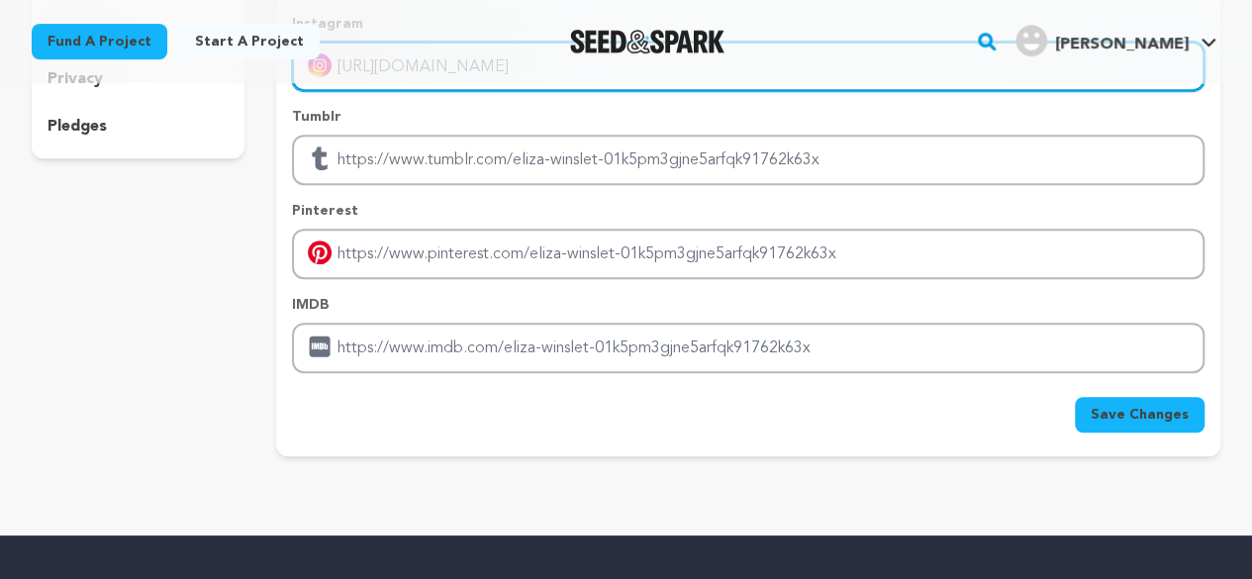
type input "https://globalbankservice.com/"
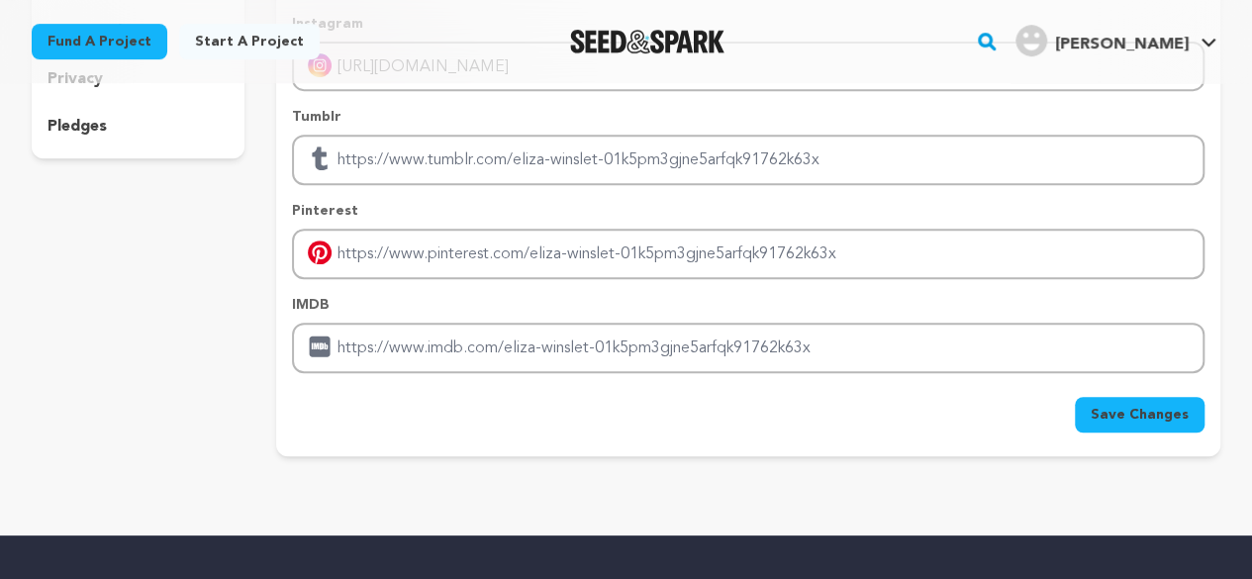
click at [1143, 410] on span "Save Changes" at bounding box center [1140, 415] width 98 height 20
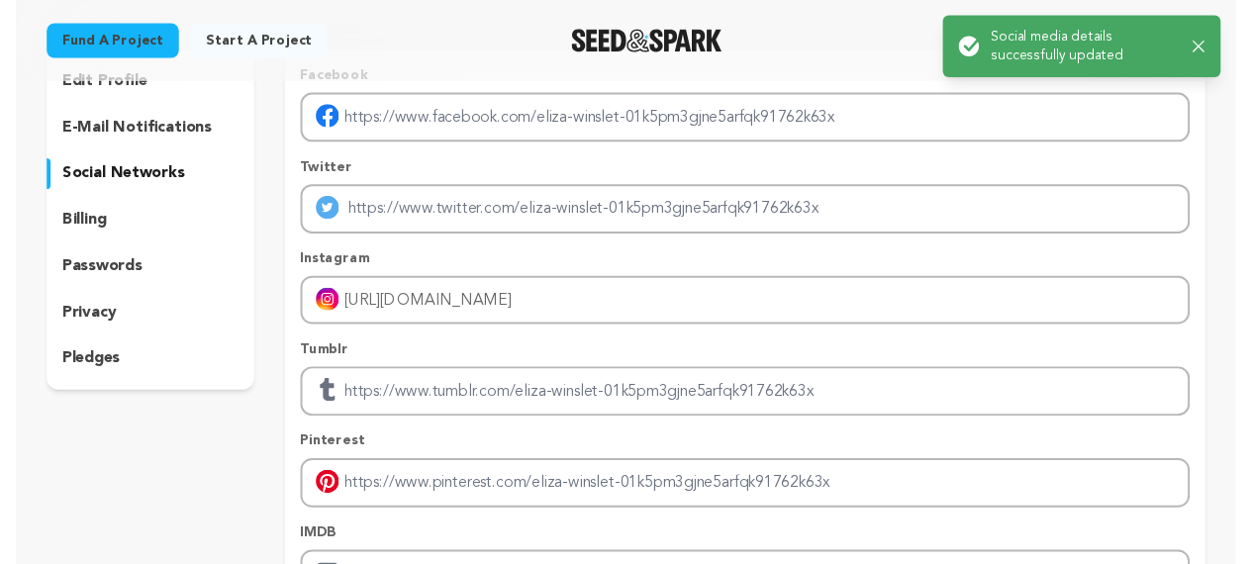
scroll to position [0, 0]
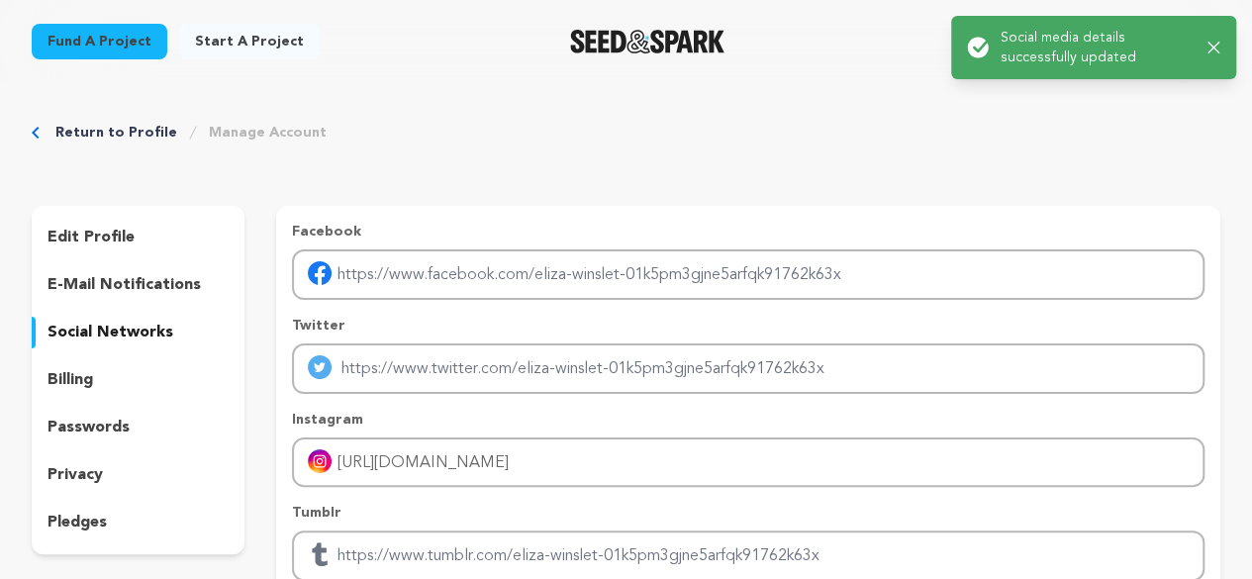
click at [793, 157] on div "Return to Profile Manage Account edit profile e-mail notifications social netwo…" at bounding box center [626, 491] width 1252 height 817
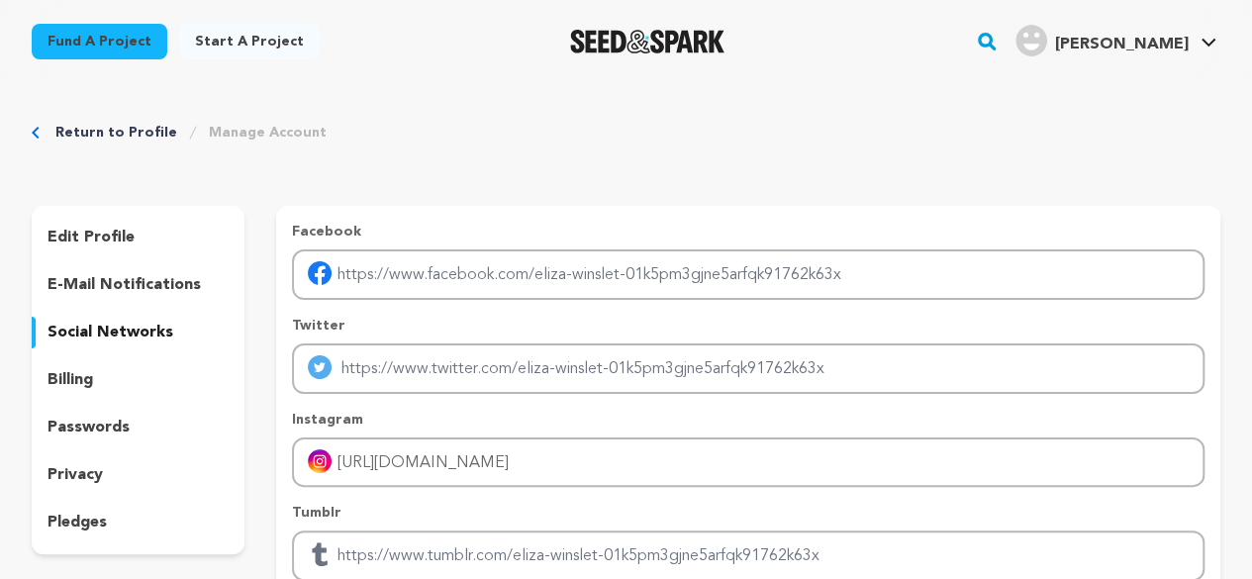
drag, startPoint x: 188, startPoint y: 141, endPoint x: 222, endPoint y: 134, distance: 34.4
click at [188, 141] on ol "Return to Profile Manage Account" at bounding box center [190, 133] width 271 height 20
click at [223, 134] on link "Manage Account" at bounding box center [268, 133] width 118 height 20
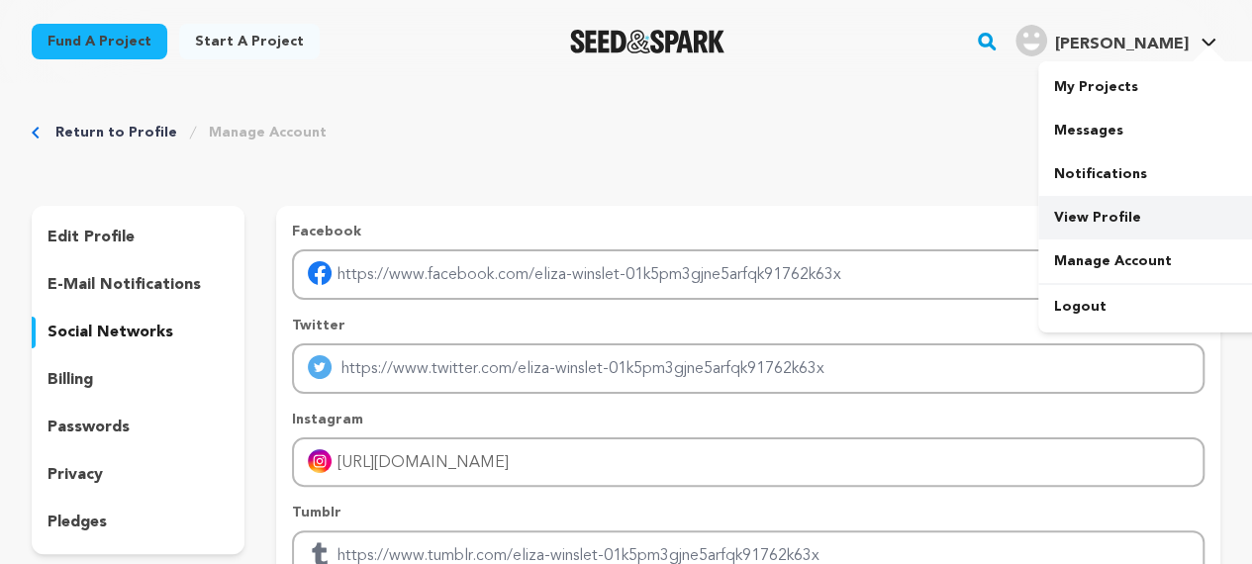
click at [1093, 222] on link "View Profile" at bounding box center [1150, 218] width 222 height 44
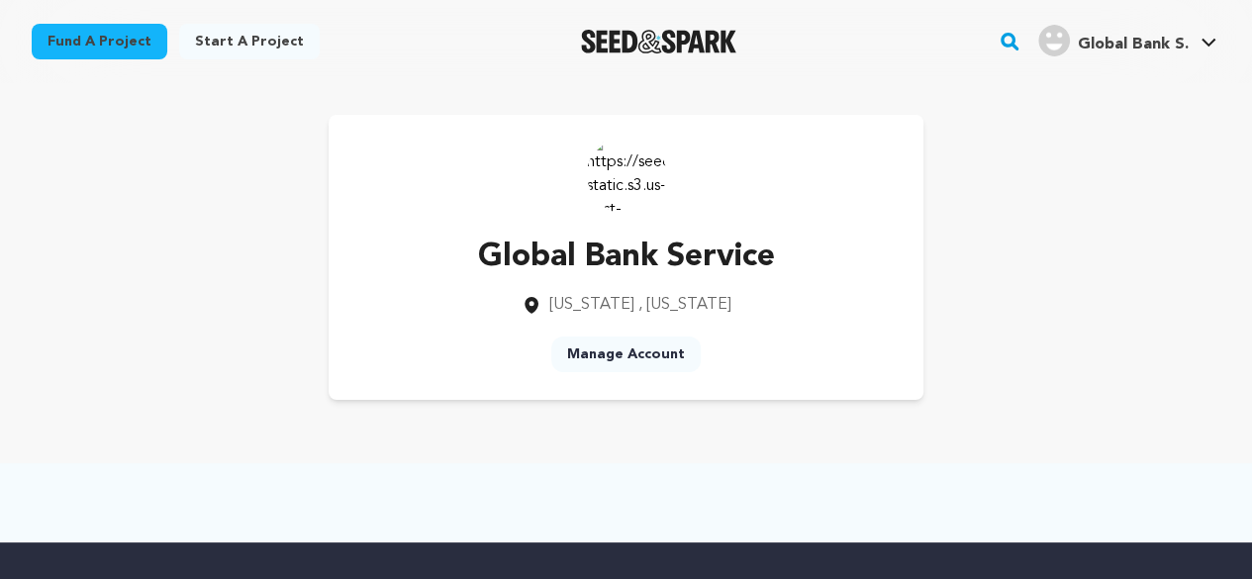
click at [626, 353] on link "Manage Account" at bounding box center [625, 355] width 149 height 36
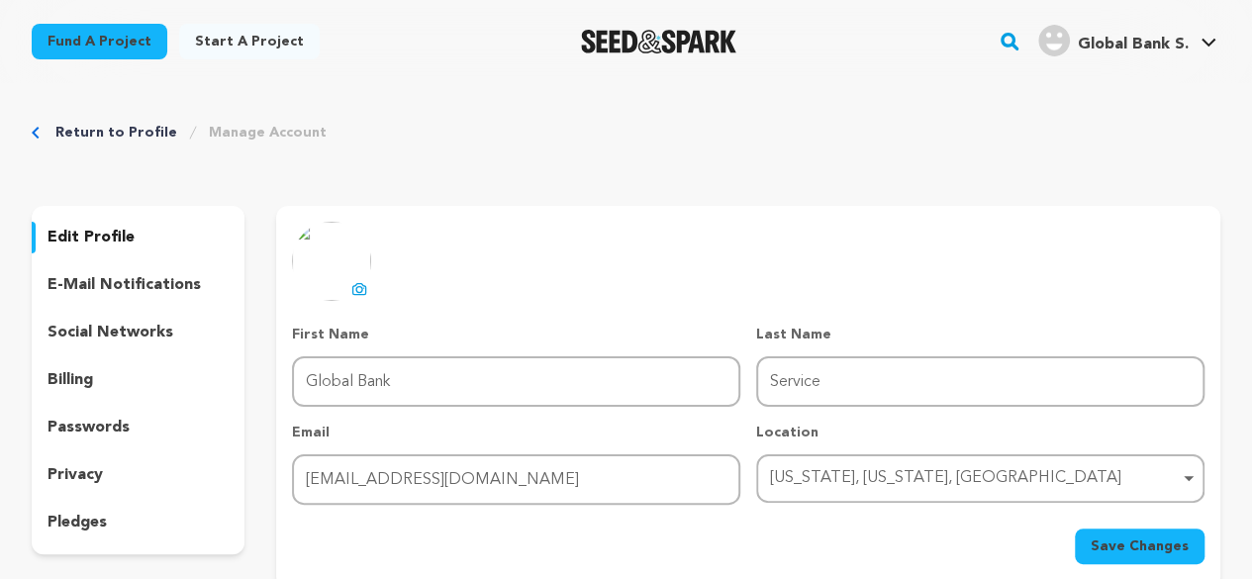
click at [1123, 555] on button "Save Changes" at bounding box center [1140, 547] width 130 height 36
click at [1154, 45] on span "Global Bank S." at bounding box center [1133, 45] width 111 height 16
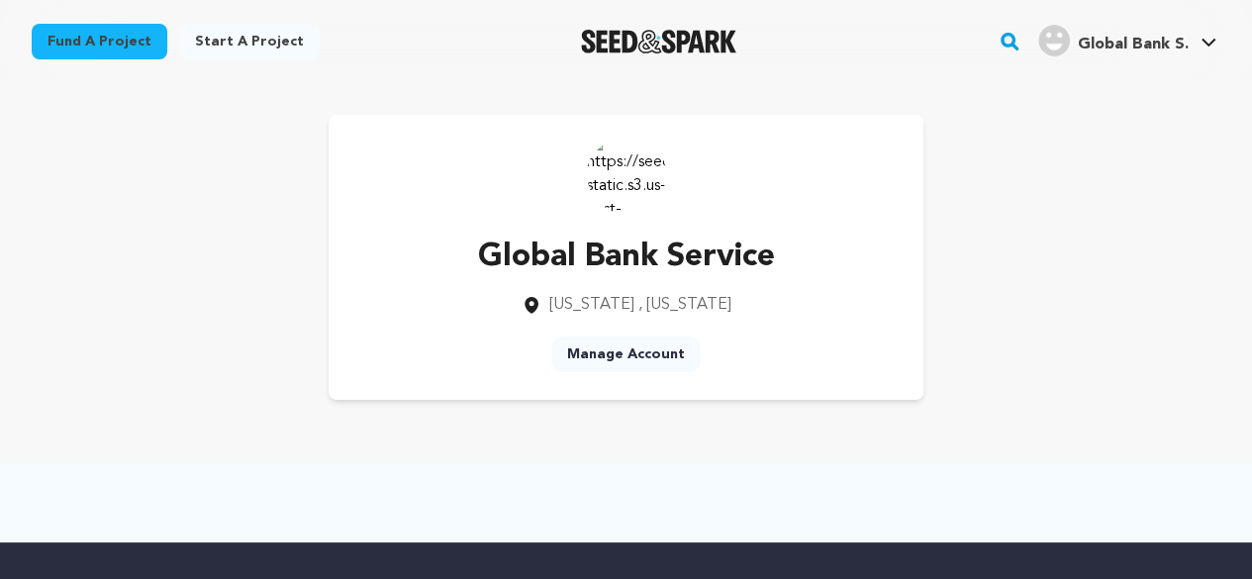
click at [1132, 46] on span "Global Bank S." at bounding box center [1133, 45] width 111 height 16
click at [638, 178] on img at bounding box center [626, 174] width 79 height 79
click at [640, 355] on link "Manage Account" at bounding box center [625, 355] width 149 height 36
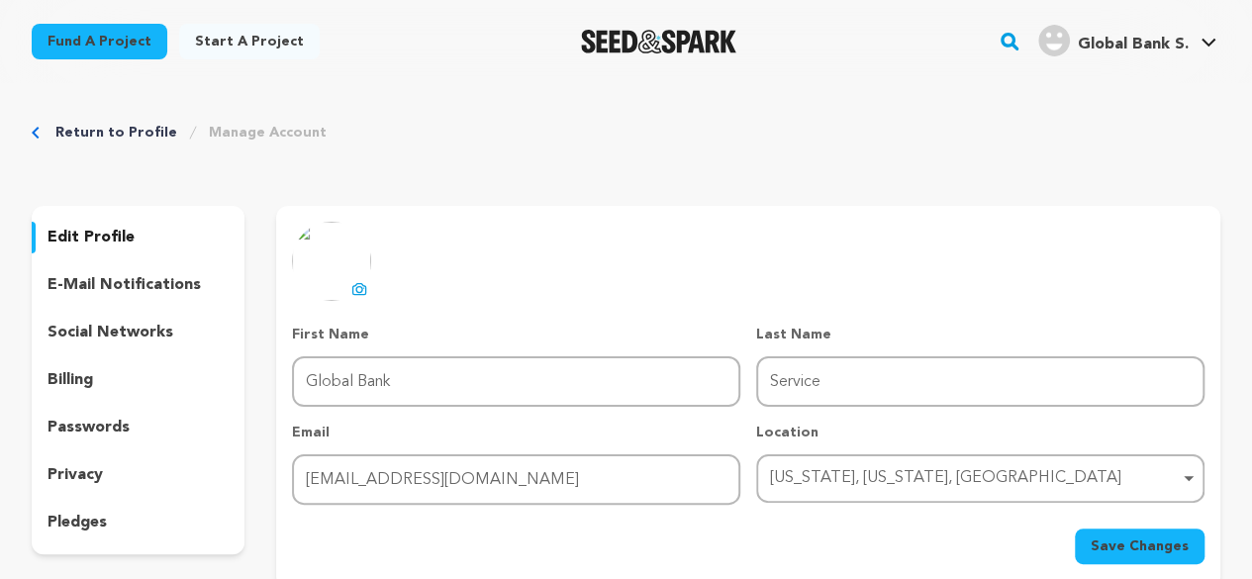
click at [354, 284] on icon at bounding box center [359, 289] width 16 height 16
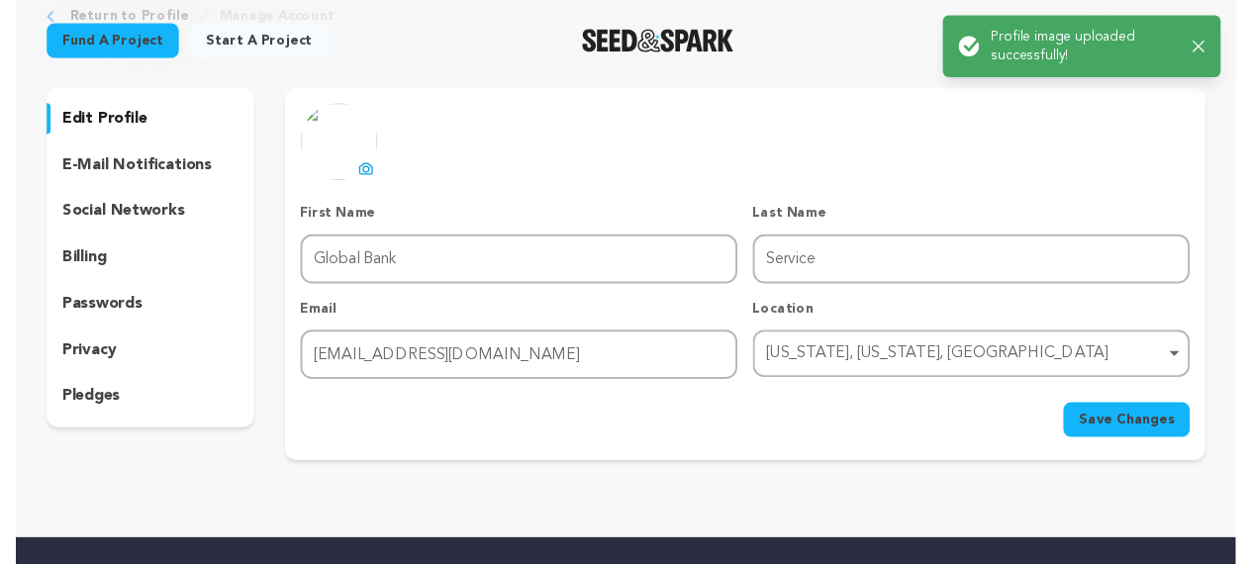
scroll to position [99, 0]
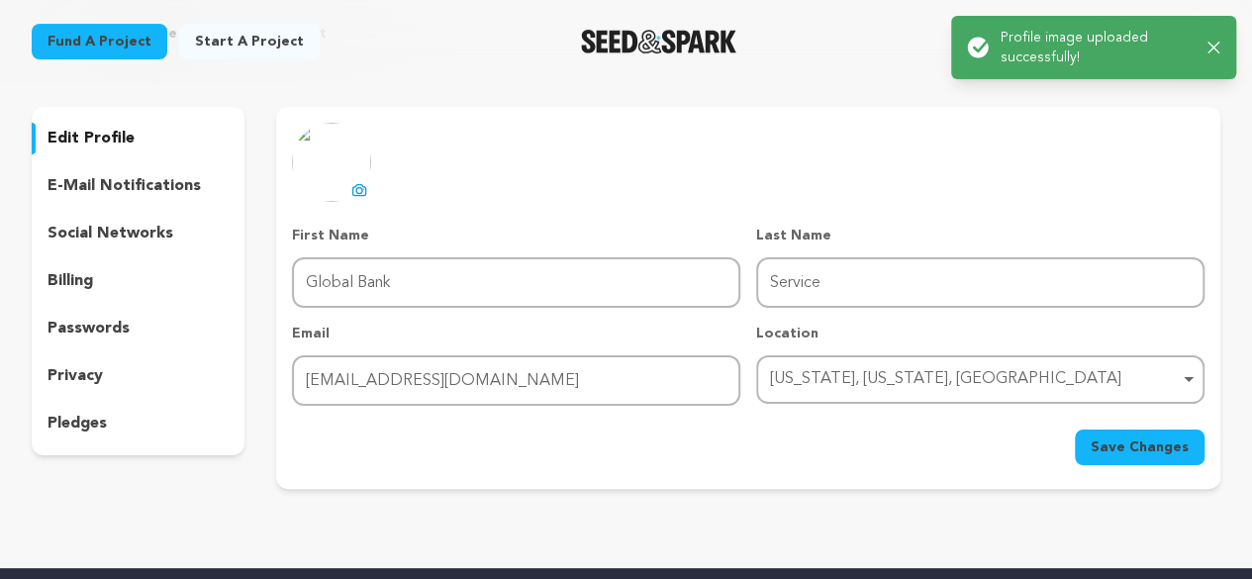
click at [1140, 444] on span "Save Changes" at bounding box center [1140, 448] width 98 height 20
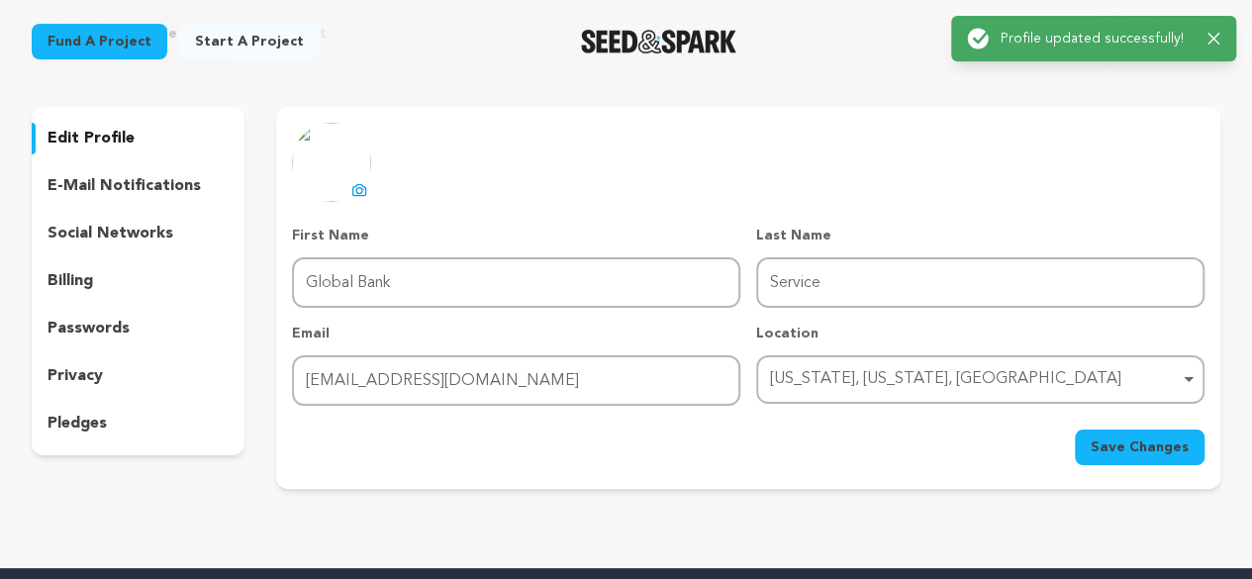
click at [762, 144] on div "uploading spinner upload profile image First Name First Name Global Bank Last N…" at bounding box center [748, 294] width 913 height 343
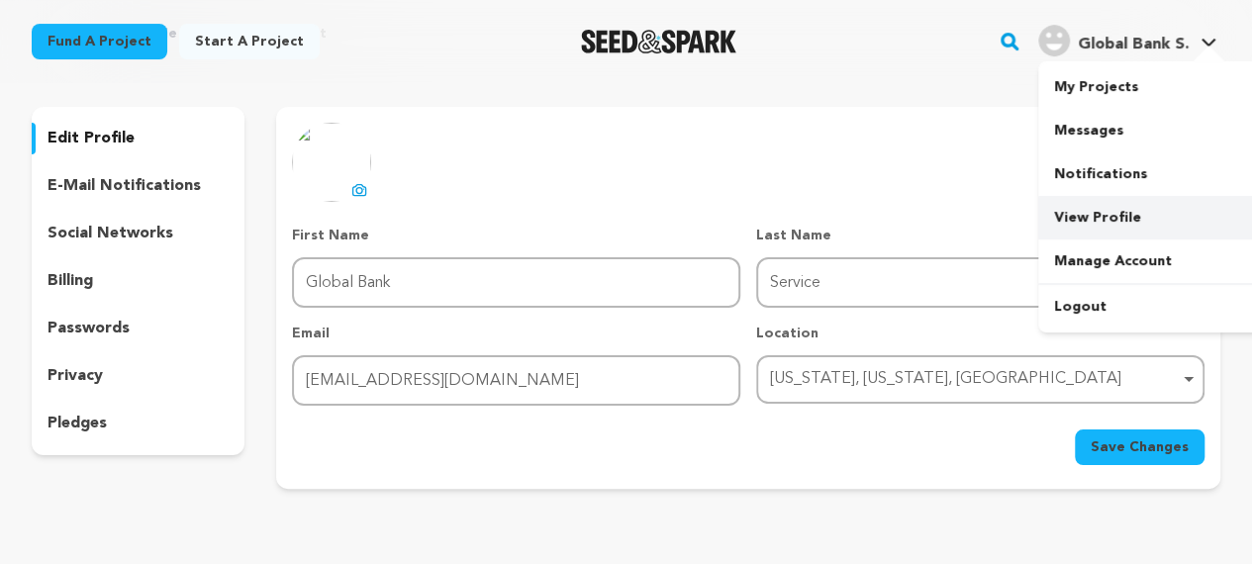
click at [1096, 217] on link "View Profile" at bounding box center [1150, 218] width 222 height 44
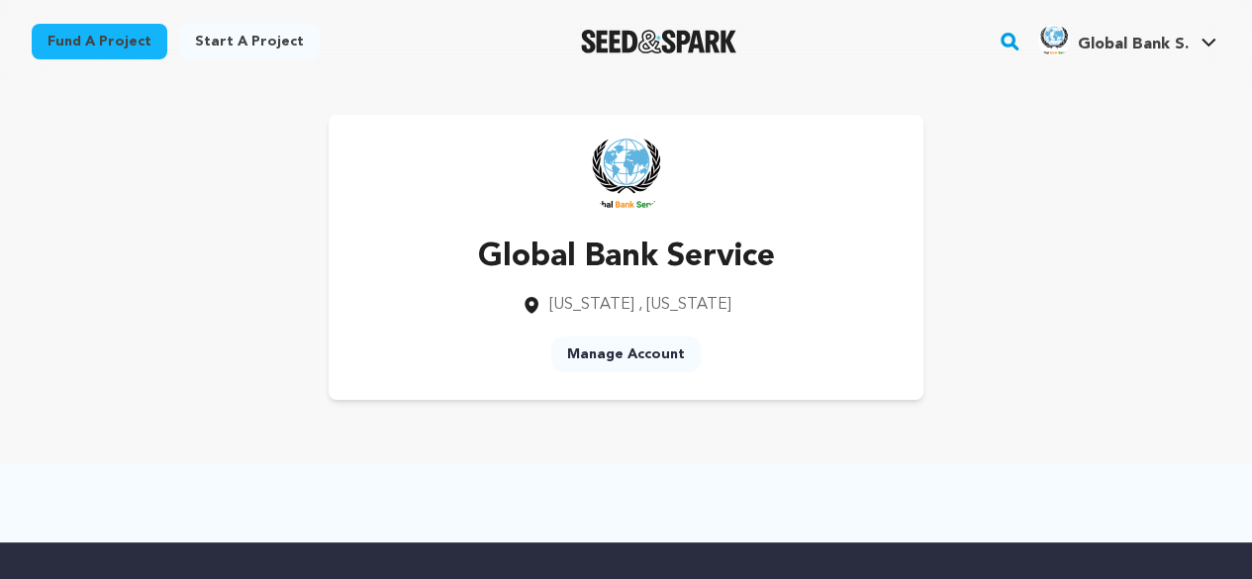
click at [616, 258] on p "Global Bank Service" at bounding box center [626, 258] width 297 height 48
